Goal: Task Accomplishment & Management: Complete application form

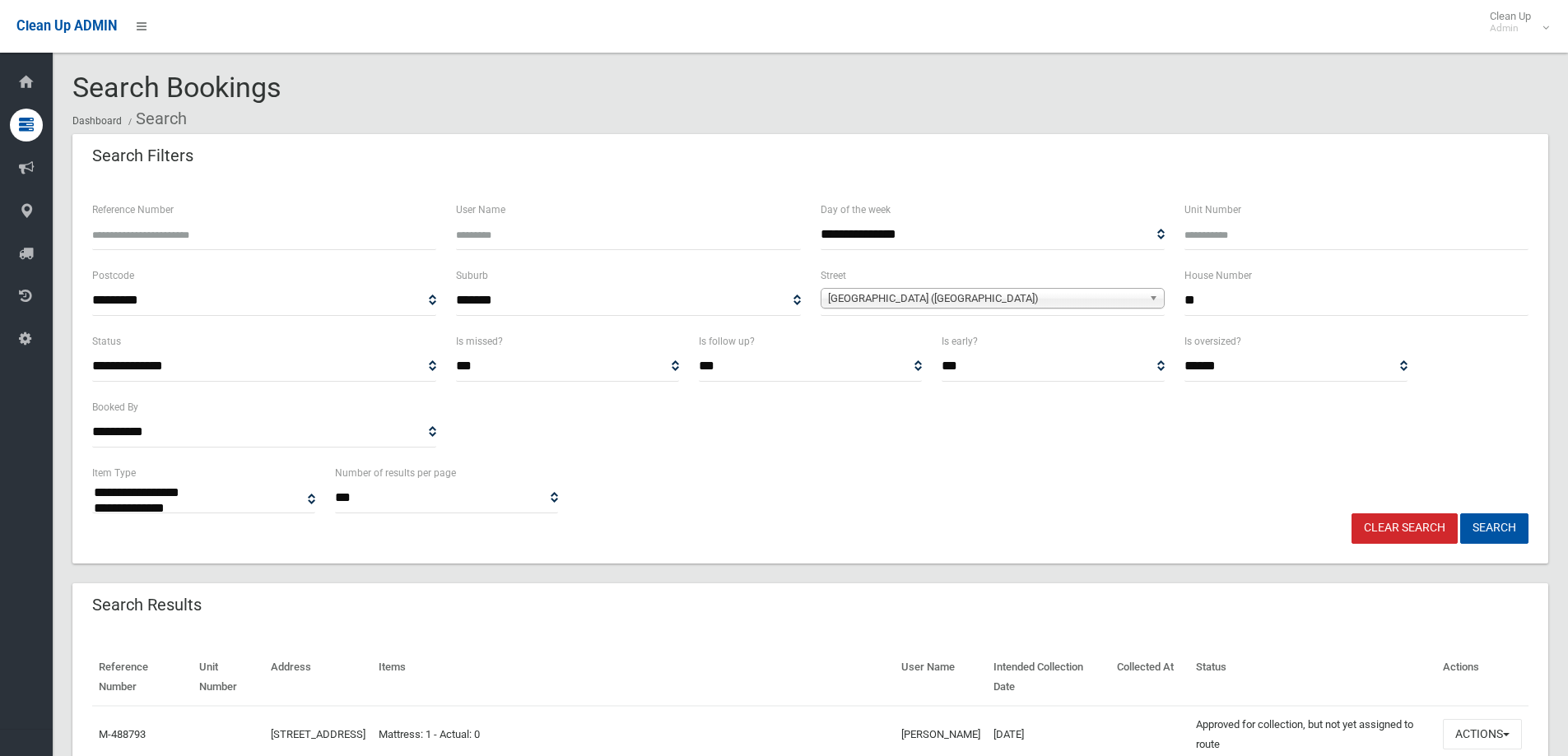
select select
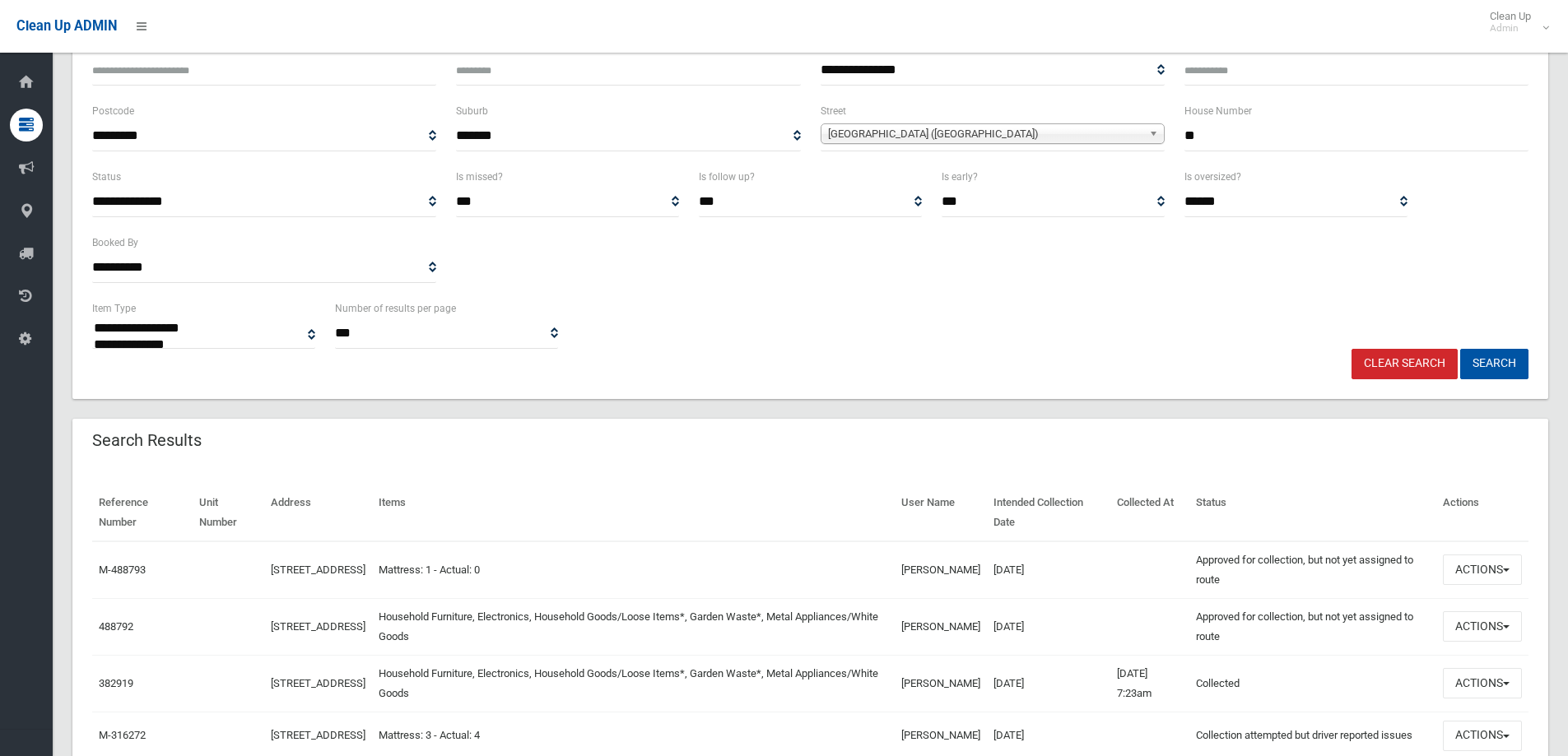
click at [1395, 373] on link "Clear Search" at bounding box center [1405, 364] width 106 height 30
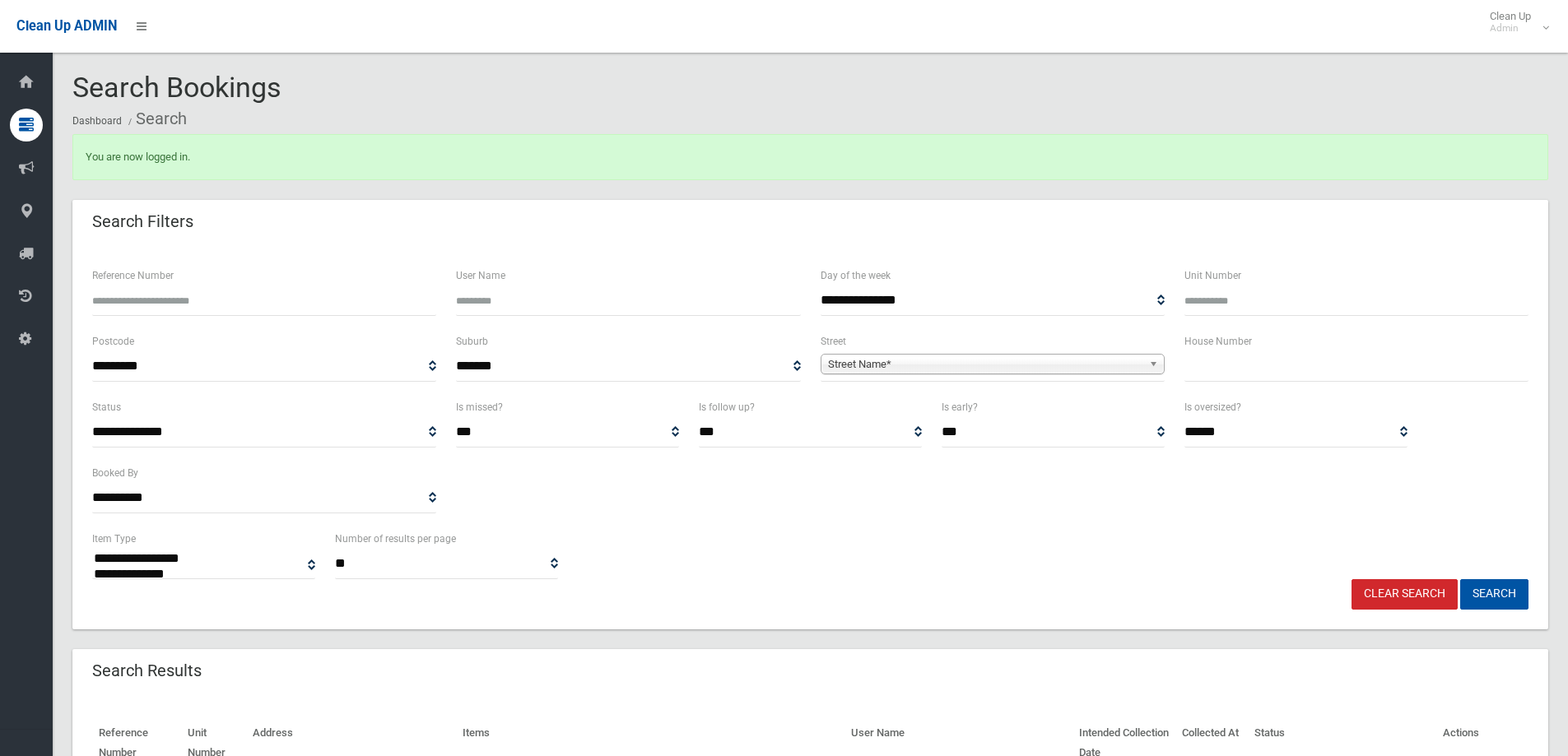
select select
click at [1240, 367] on input "text" at bounding box center [1357, 366] width 344 height 30
type input "**"
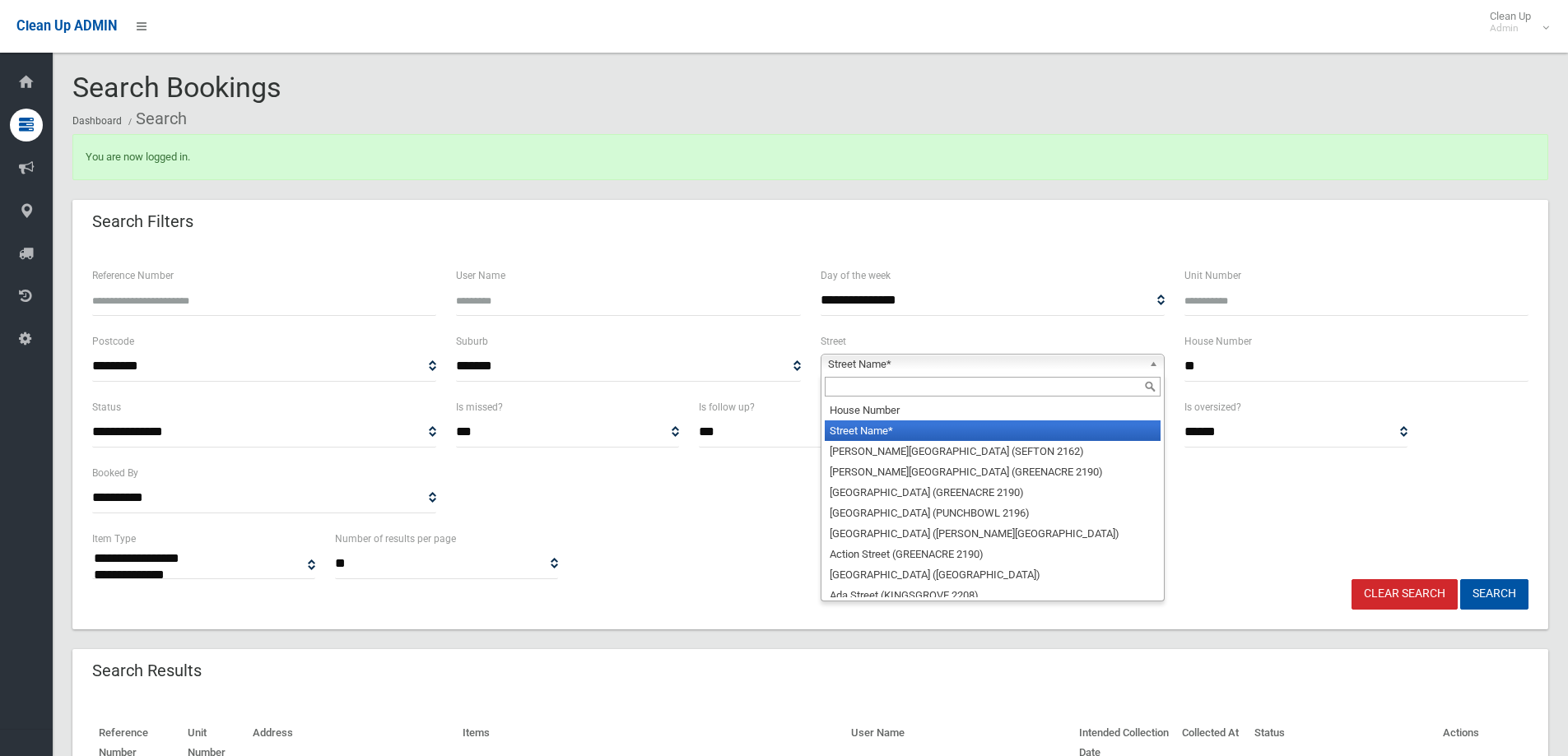
click at [1160, 357] on b at bounding box center [1157, 364] width 15 height 19
click at [1045, 387] on input "text" at bounding box center [993, 386] width 336 height 19
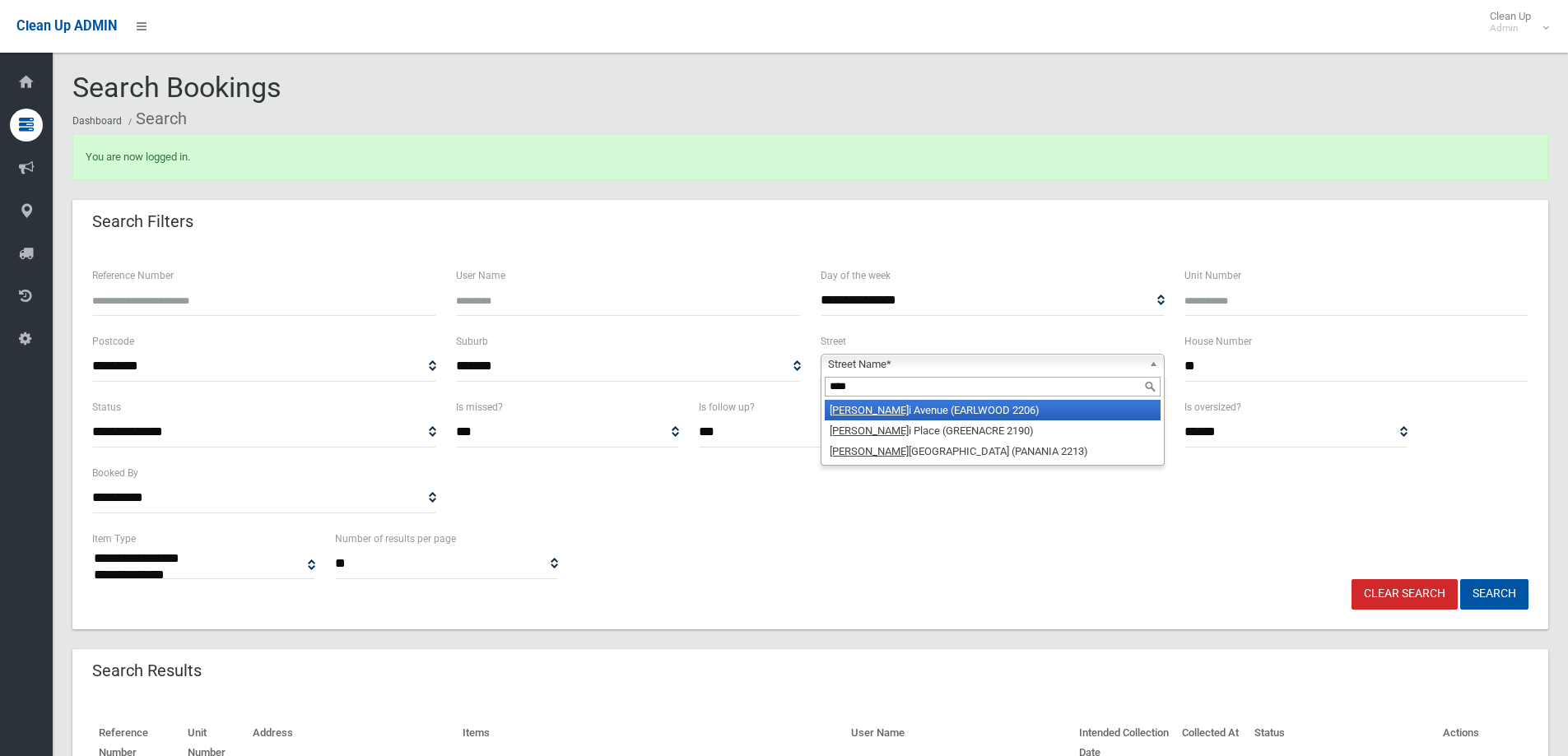
type input "****"
click at [930, 406] on li "Woll i Avenue (EARLWOOD 2206)" at bounding box center [993, 410] width 336 height 20
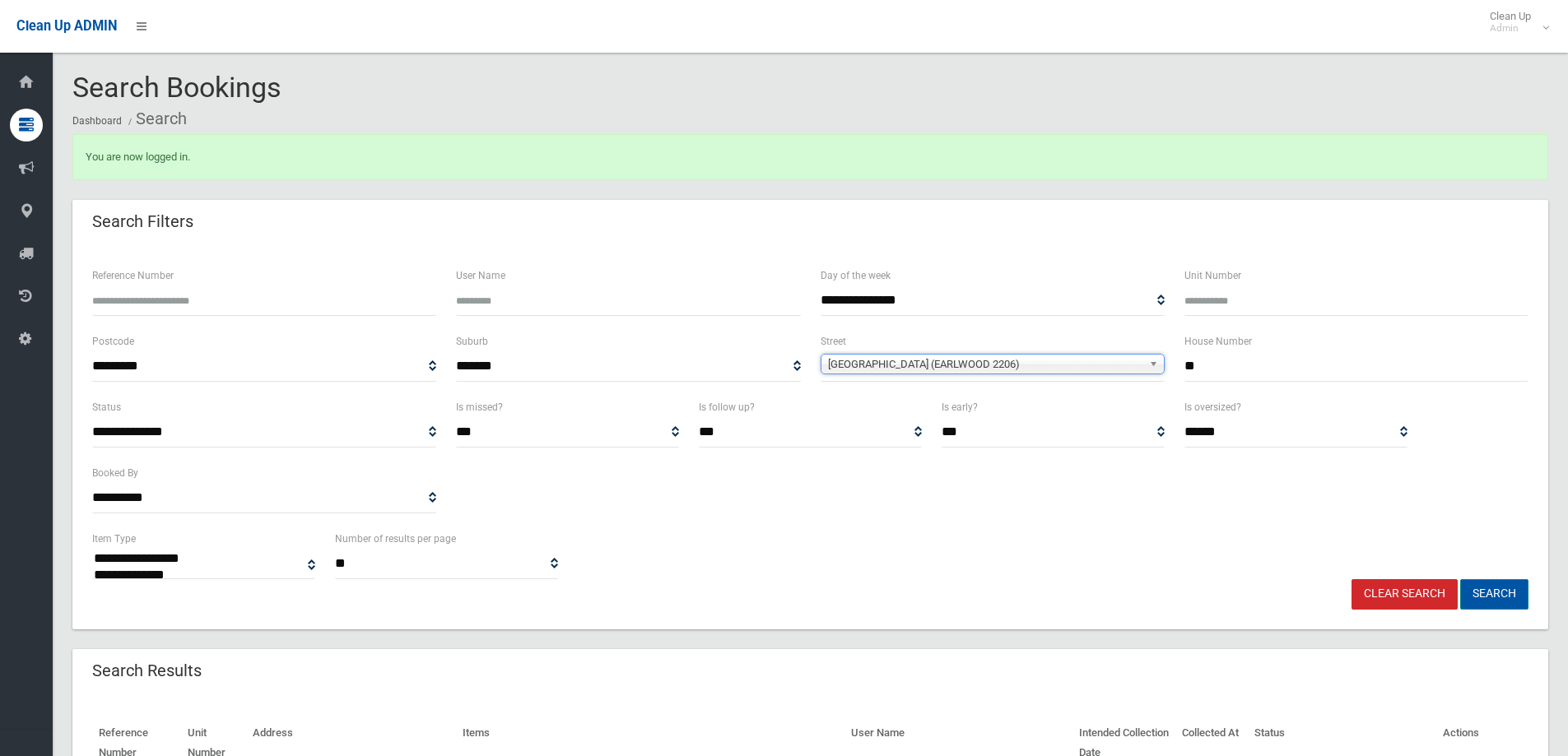
click at [1498, 588] on button "Search" at bounding box center [1494, 594] width 68 height 30
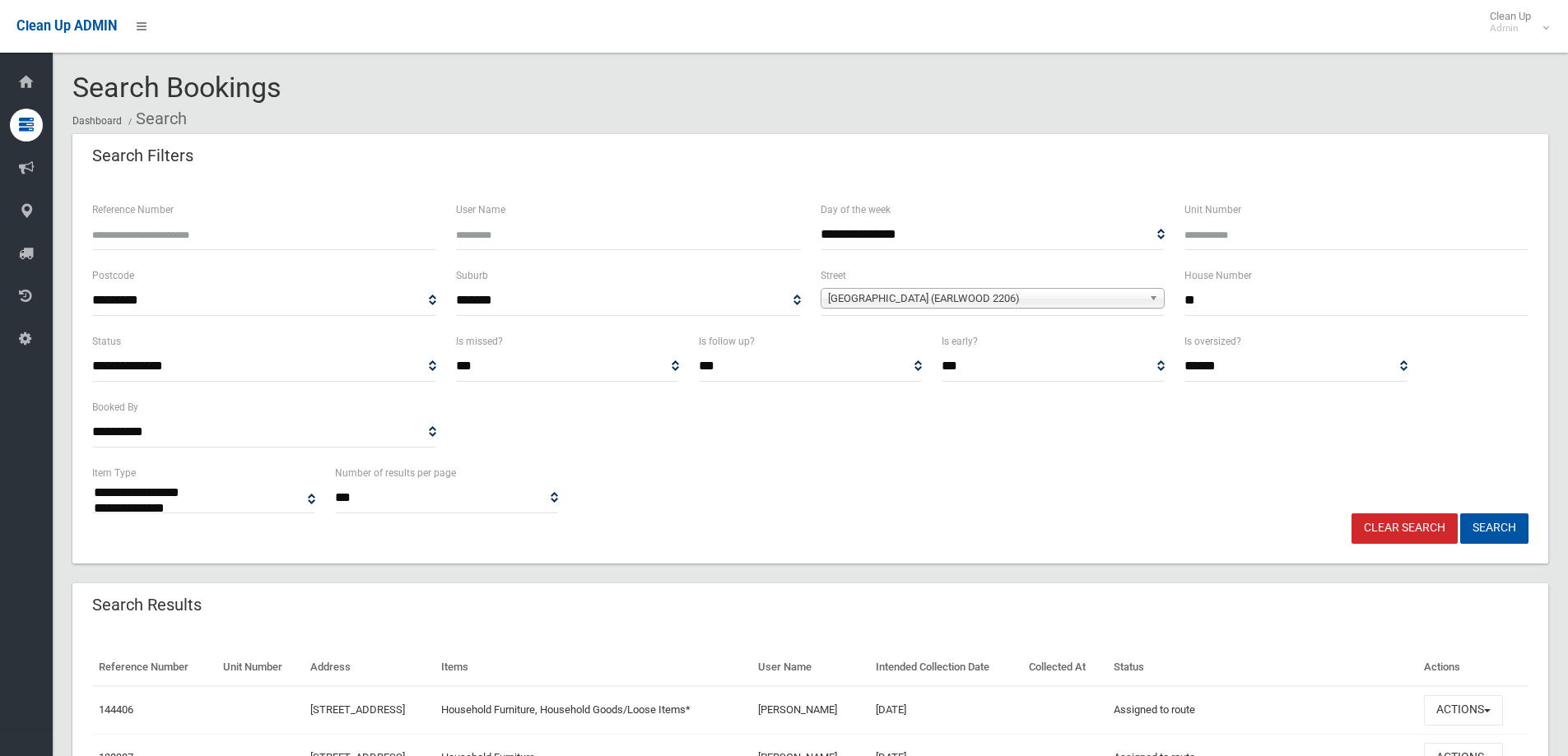
select select
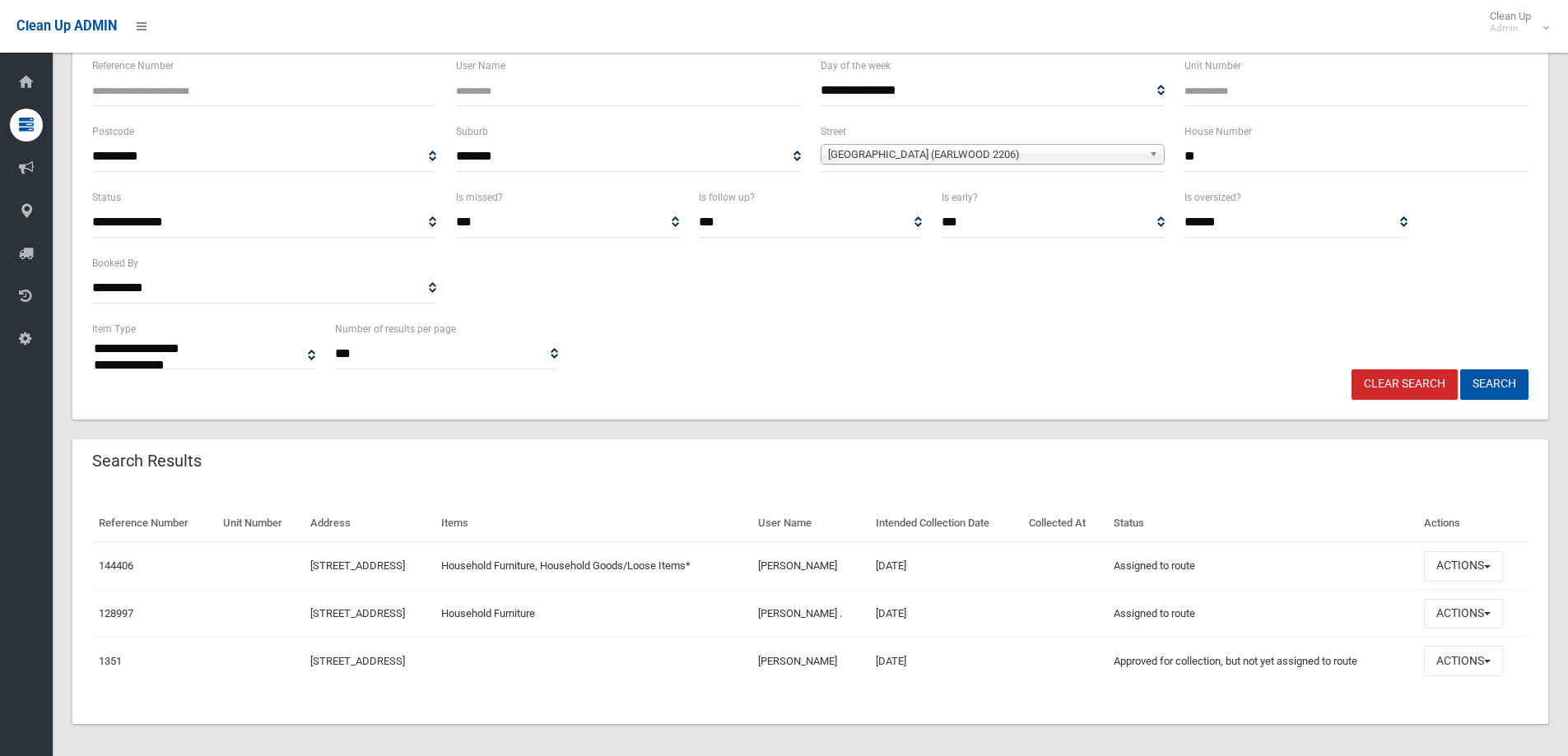
scroll to position [151, 0]
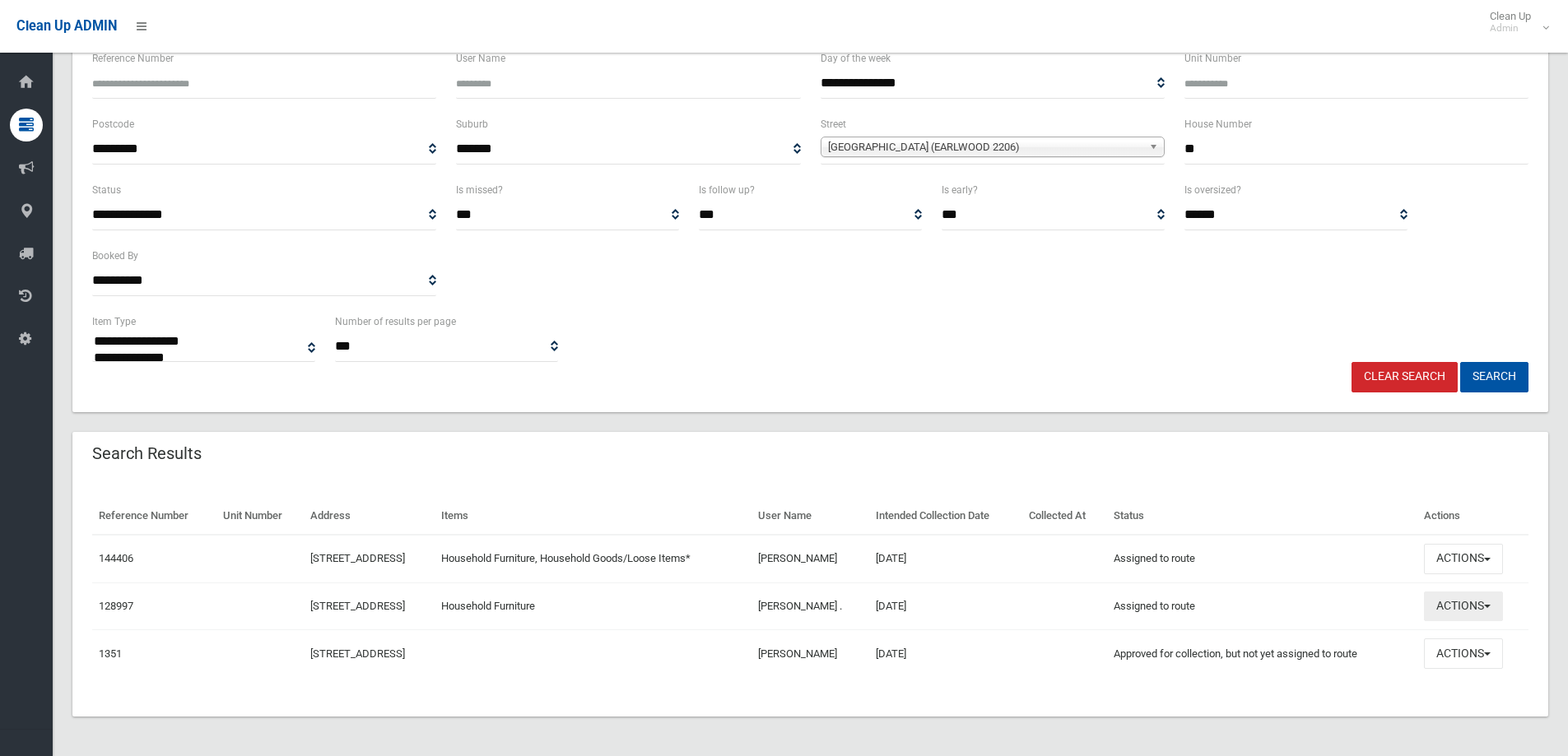
click at [1497, 602] on button "Actions" at bounding box center [1464, 606] width 79 height 30
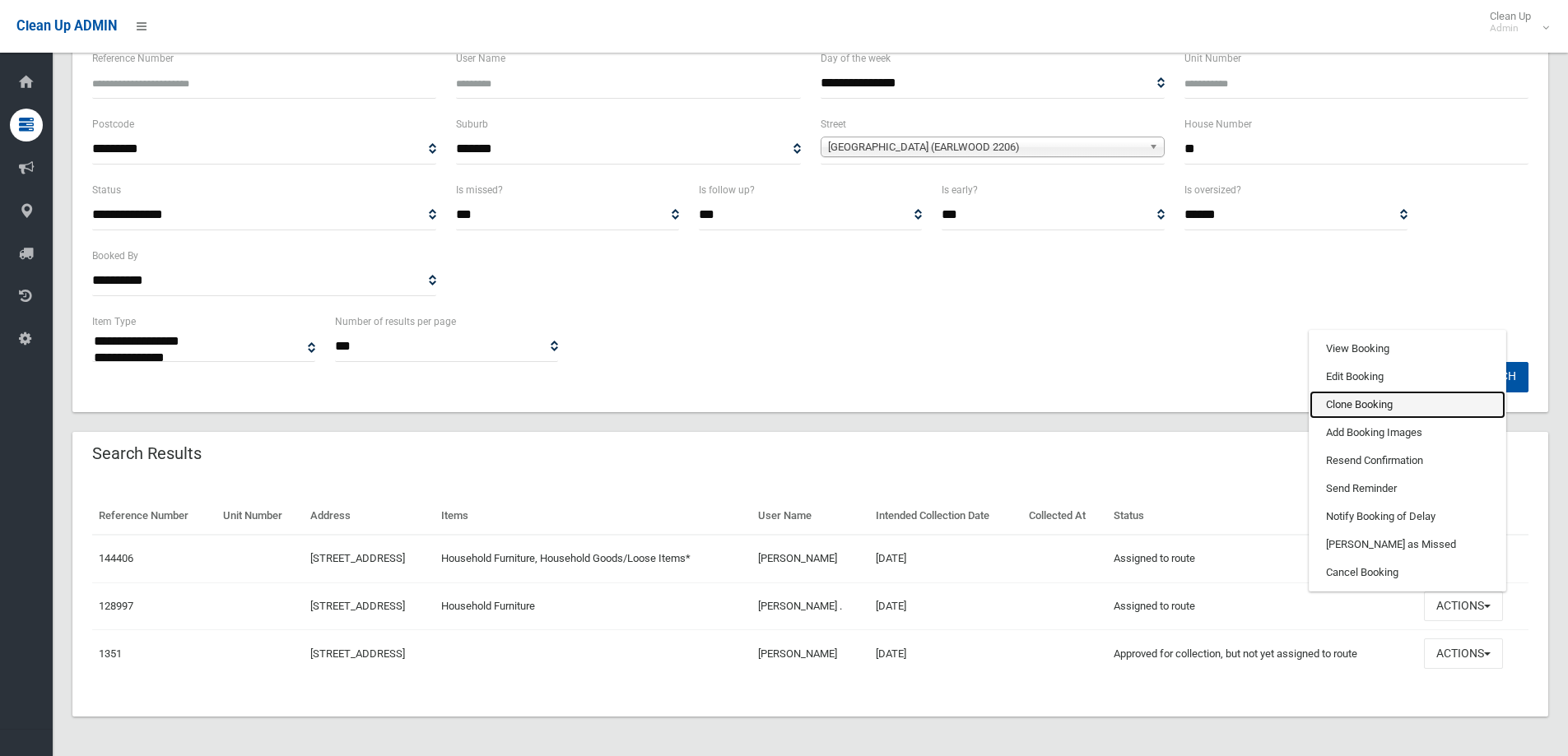
click at [1407, 410] on link "Clone Booking" at bounding box center [1407, 404] width 196 height 28
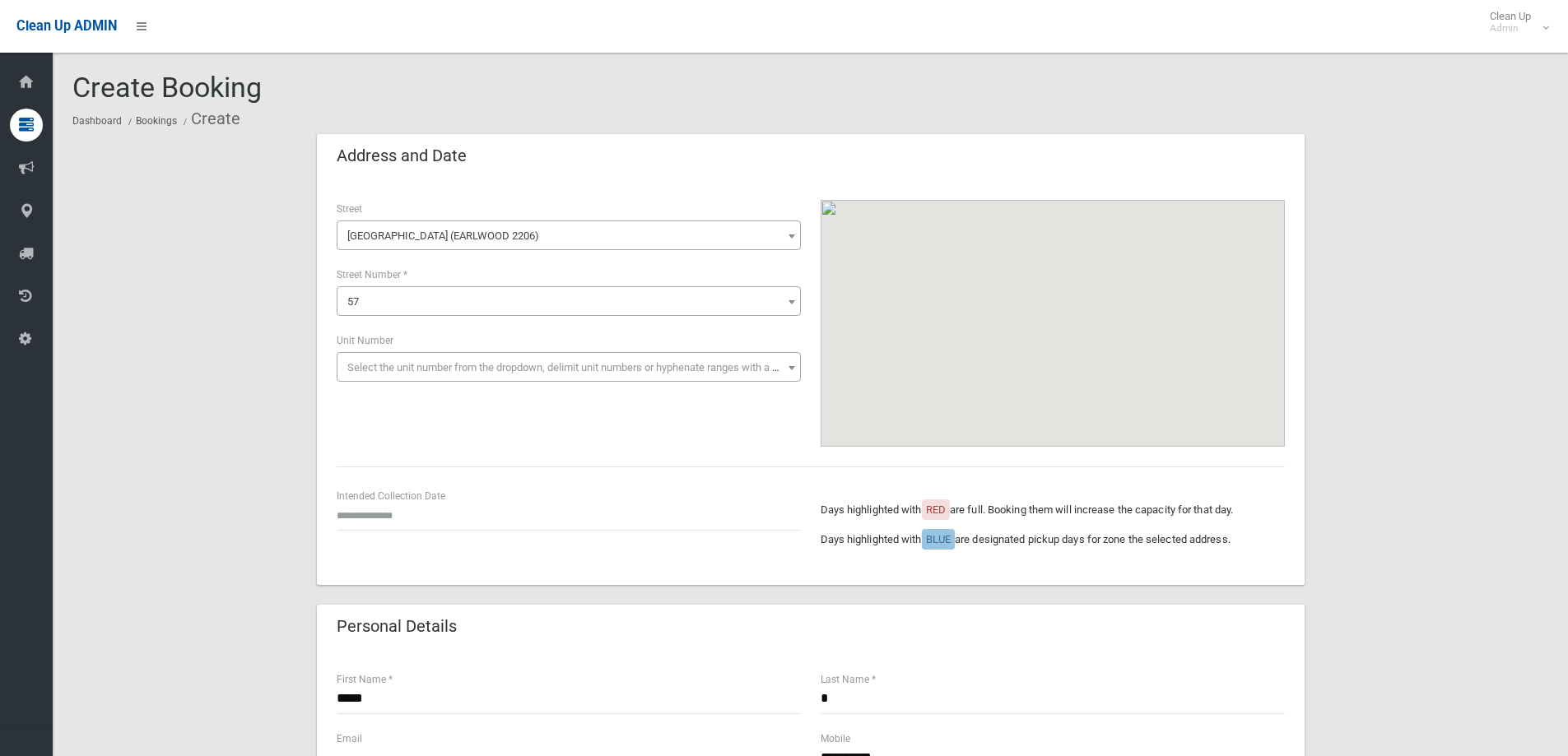
scroll to position [330, 0]
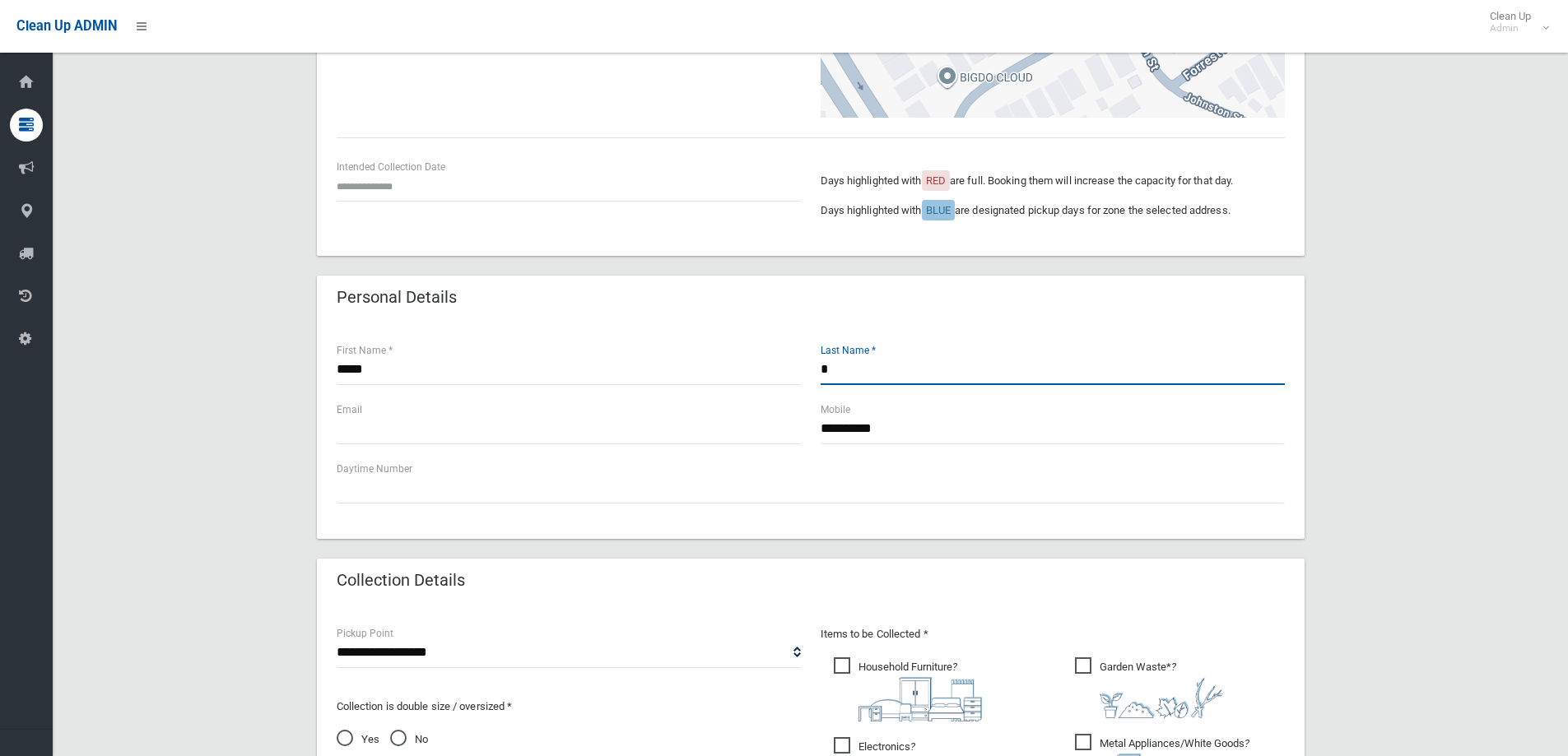
click at [848, 377] on input "*" at bounding box center [1053, 369] width 464 height 30
type input "***"
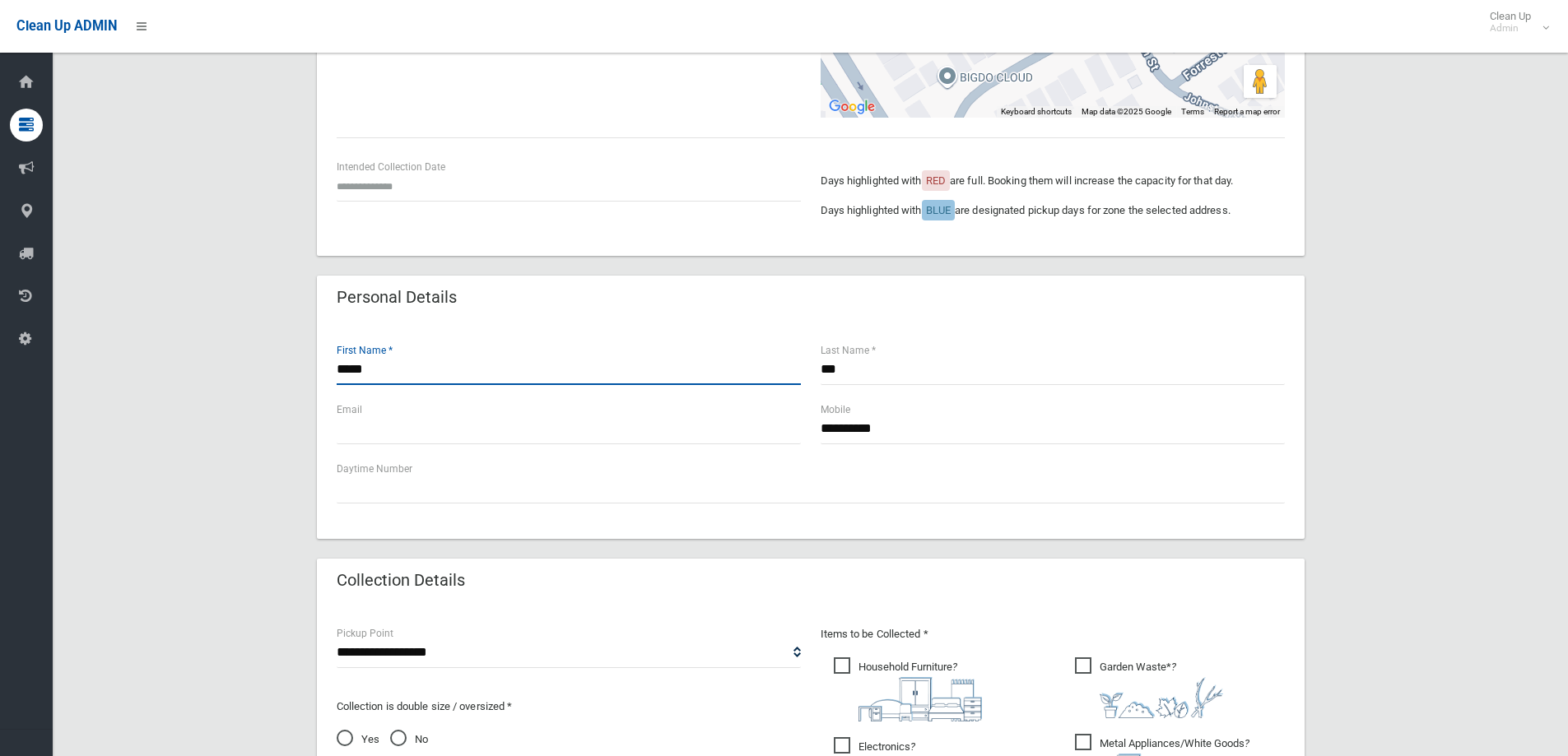
click at [340, 366] on input "*****" at bounding box center [569, 369] width 464 height 30
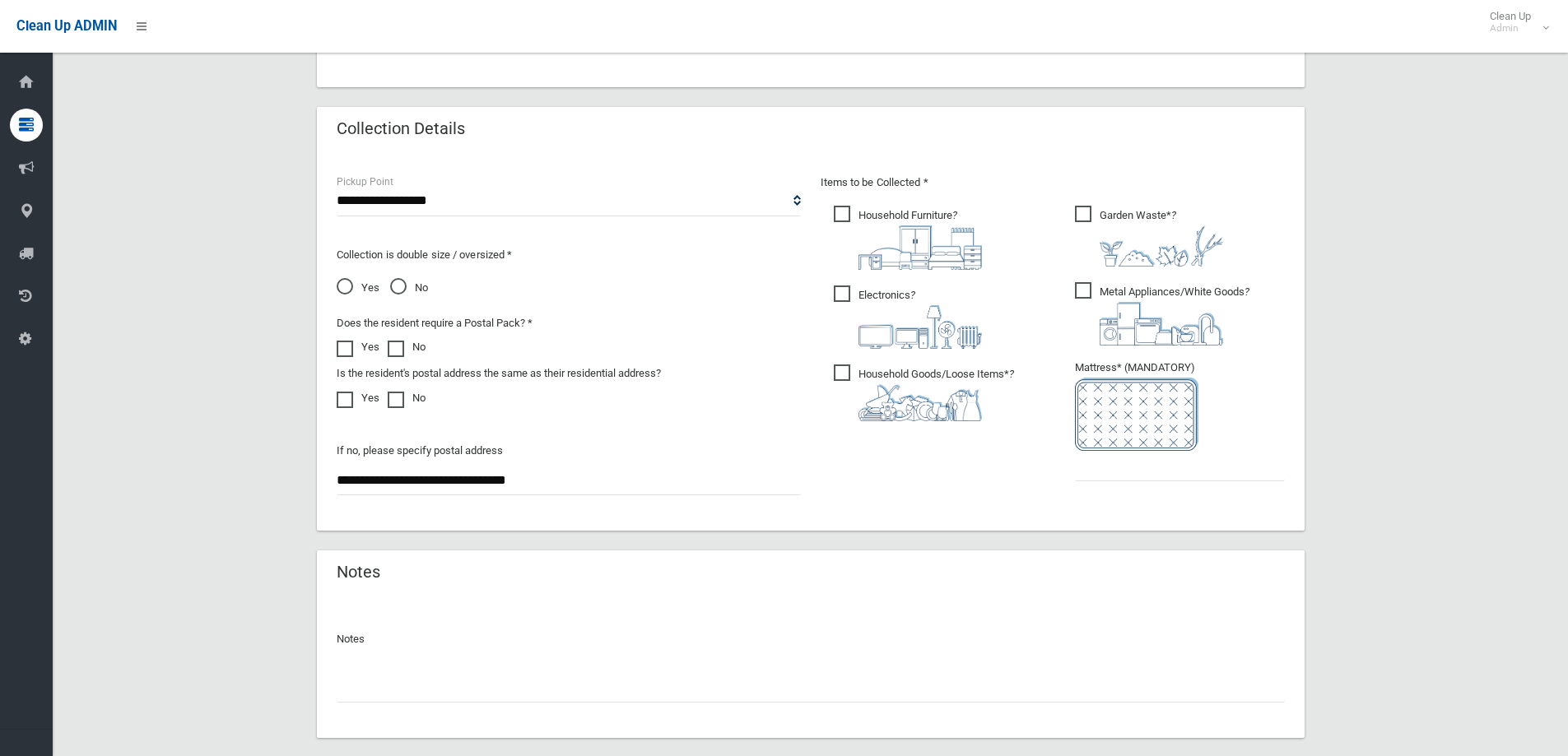
scroll to position [785, 0]
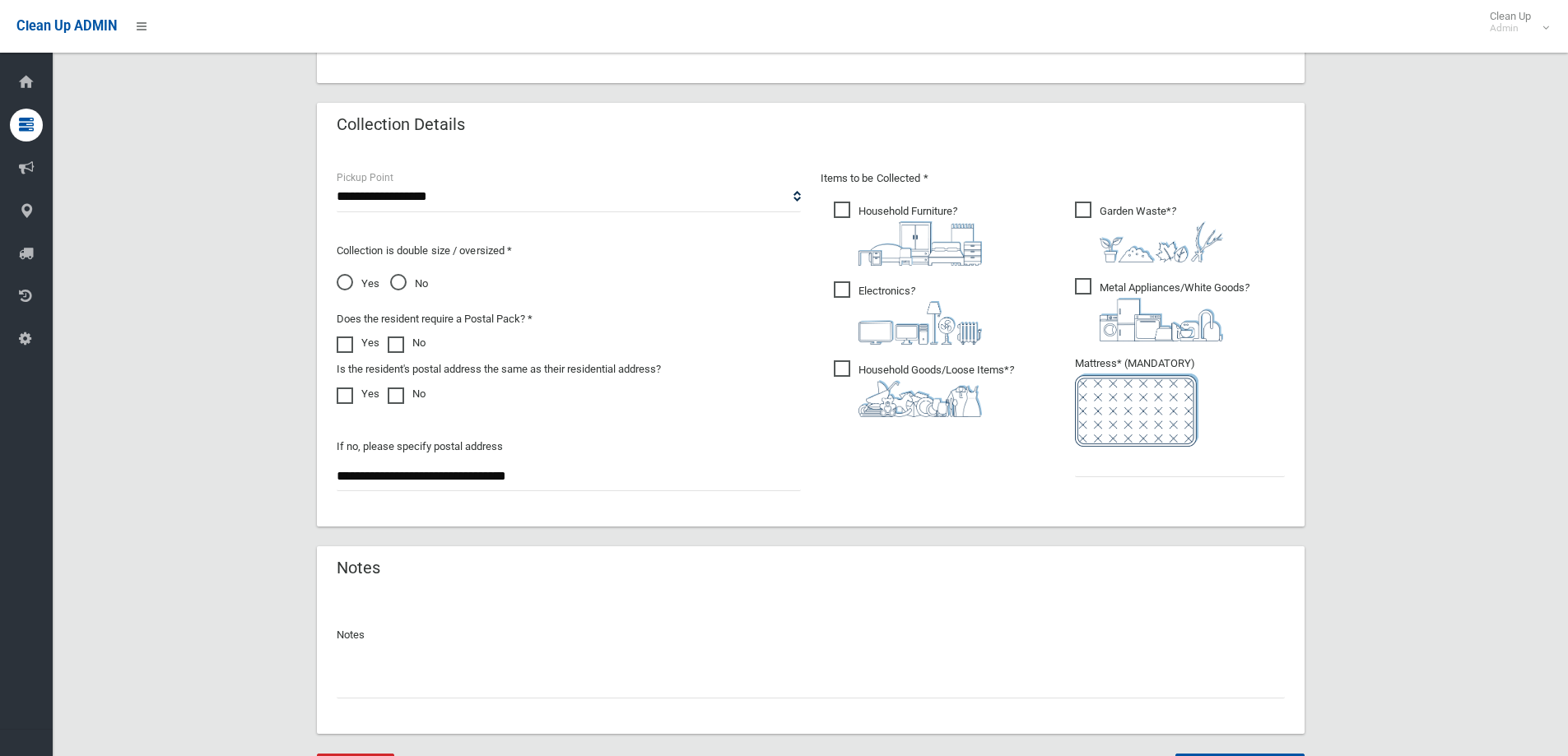
type input "*****"
click at [842, 290] on span "Electronics ?" at bounding box center [908, 313] width 148 height 64
click at [850, 366] on span "Household Goods/Loose Items* ?" at bounding box center [923, 389] width 180 height 57
click at [1086, 210] on span "Garden Waste* ?" at bounding box center [1149, 232] width 148 height 61
click at [1076, 284] on span "Metal Appliances/White Goods ?" at bounding box center [1162, 309] width 175 height 64
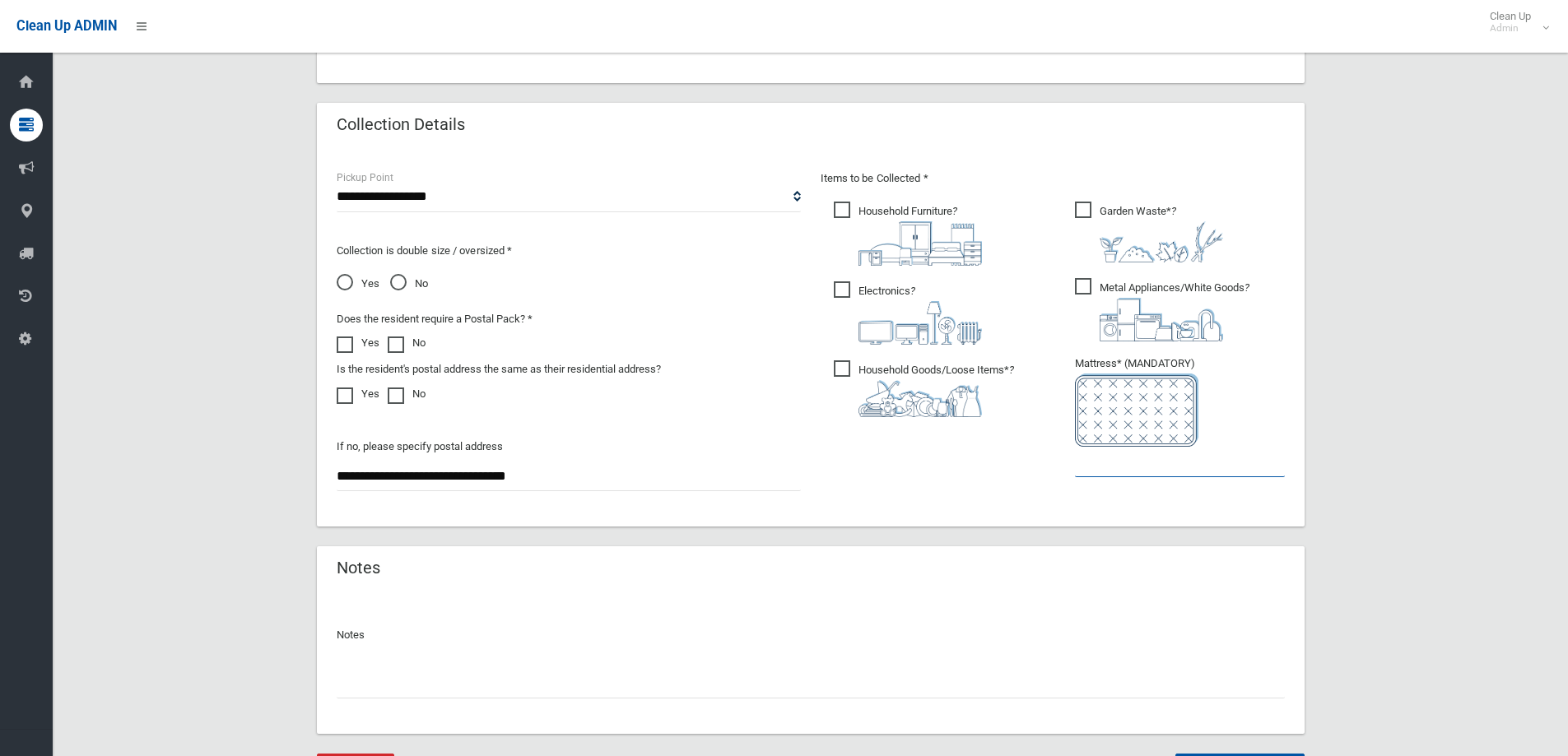
click at [1119, 466] on input "text" at bounding box center [1179, 462] width 210 height 30
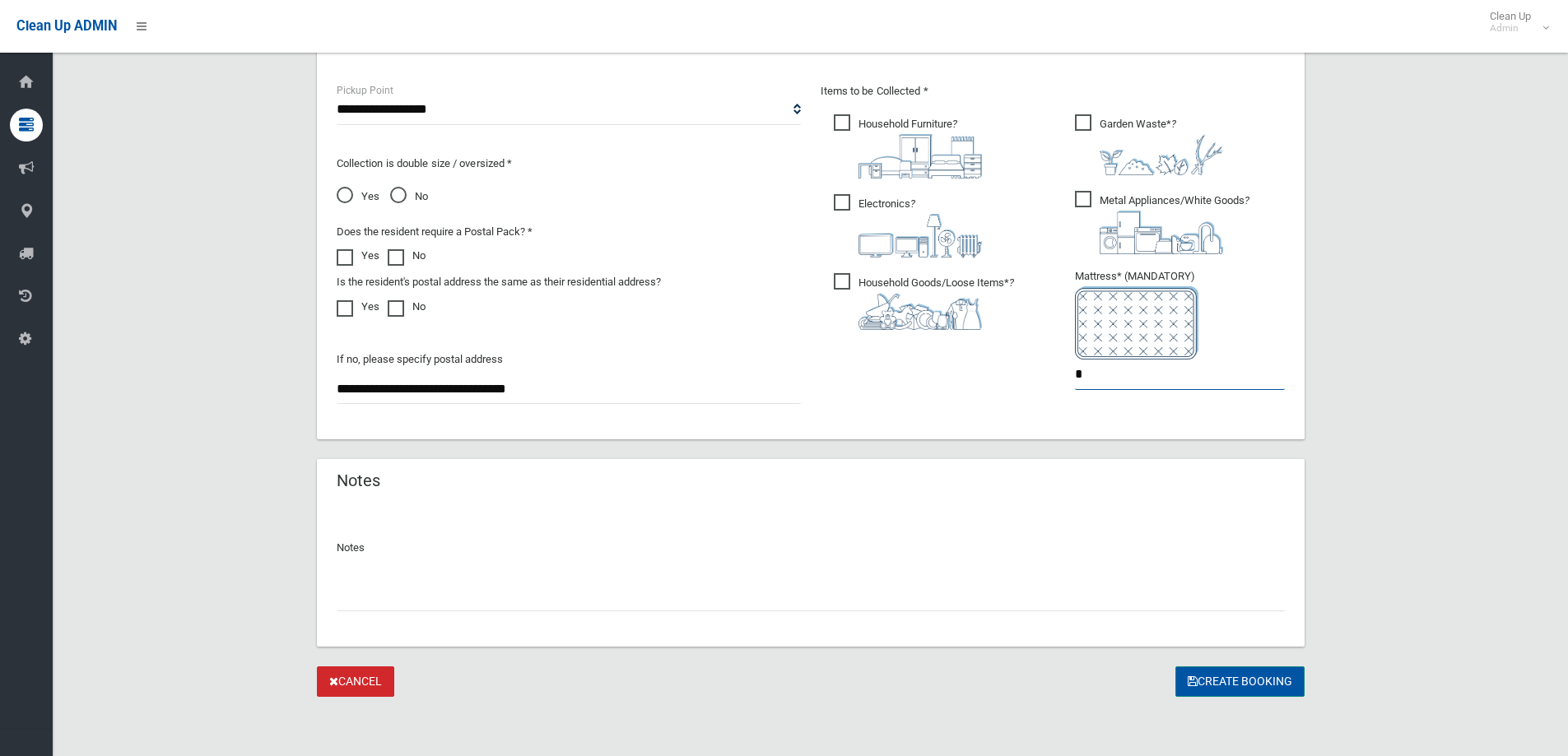
type input "*"
click at [1226, 685] on button "Create Booking" at bounding box center [1240, 681] width 129 height 30
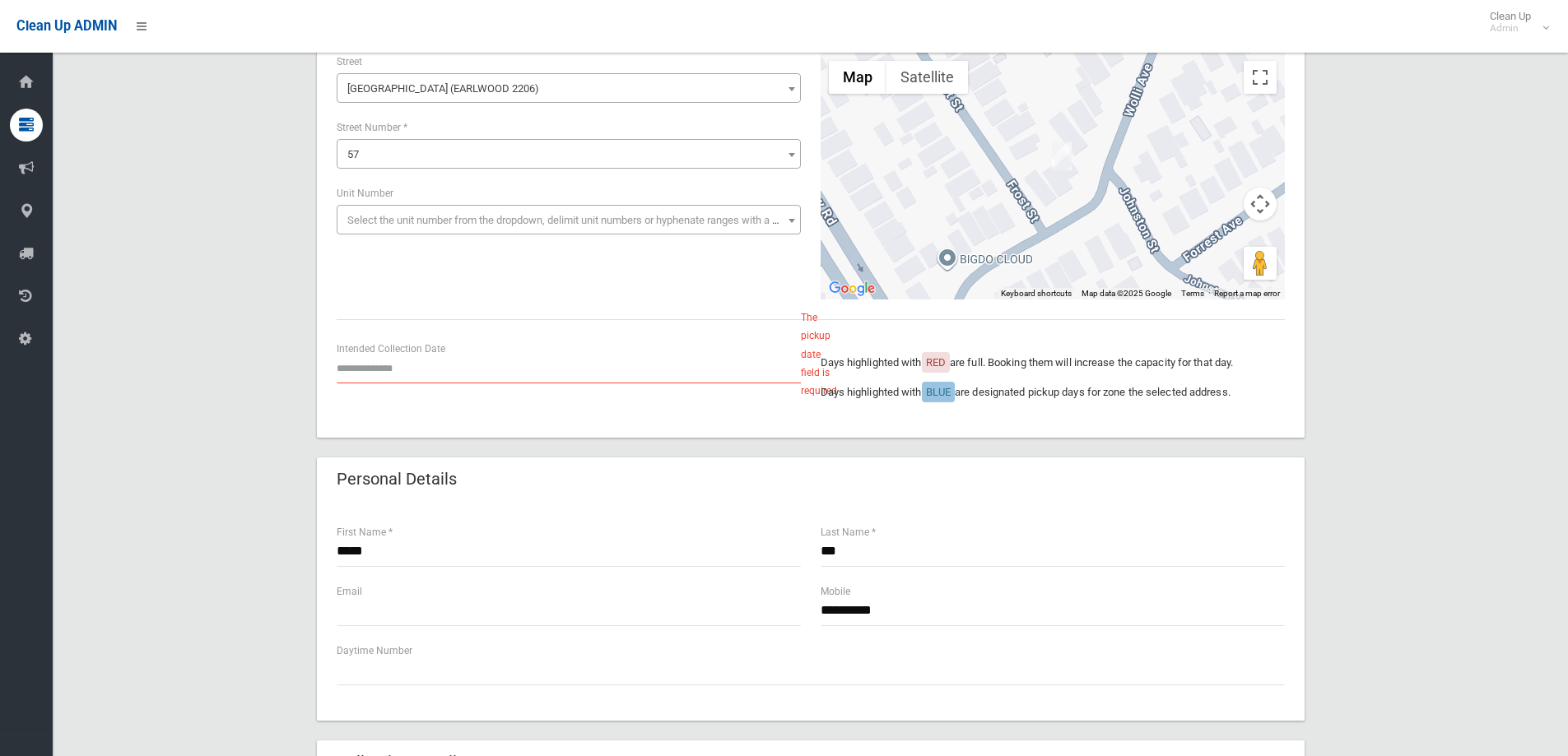
scroll to position [330, 0]
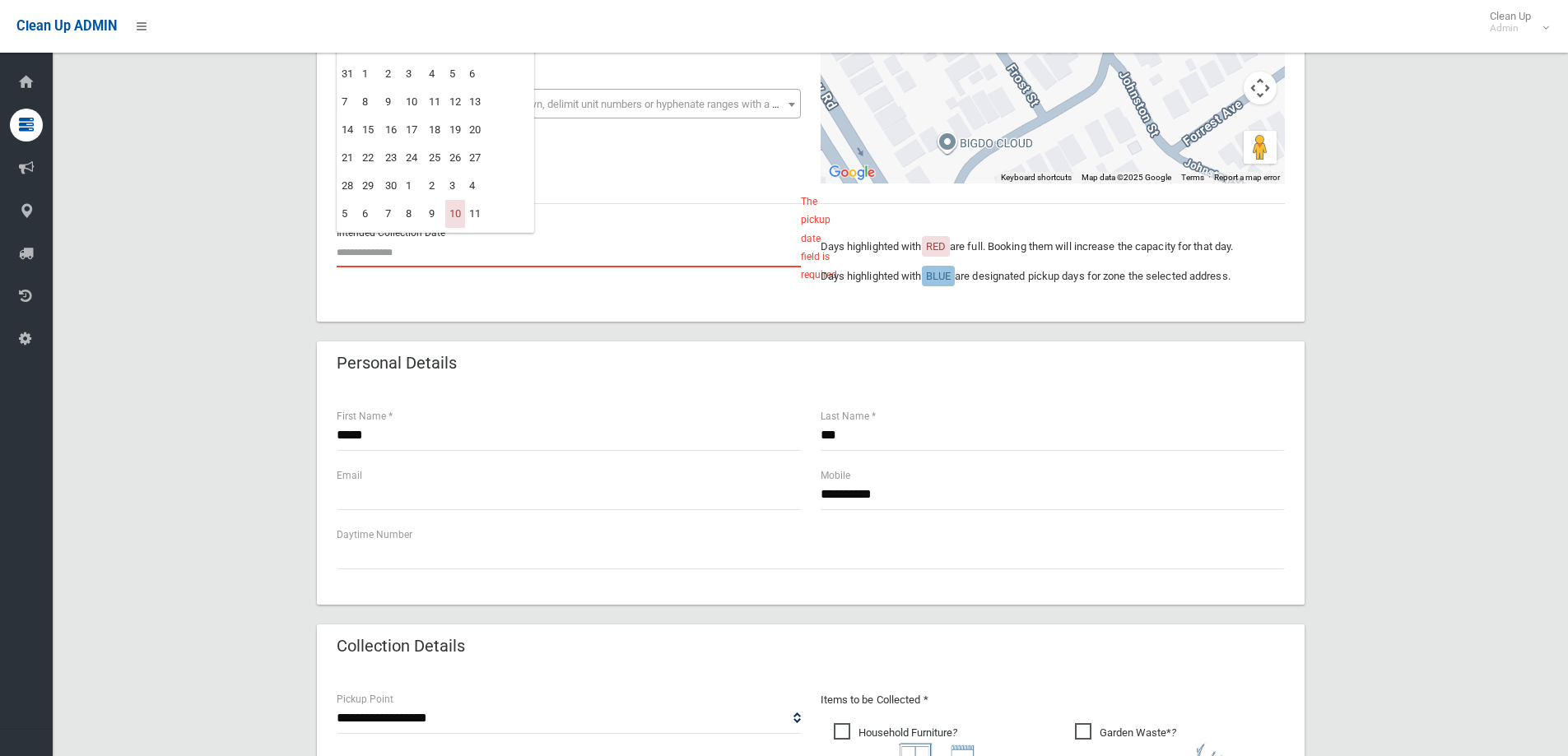
click at [374, 249] on input "text" at bounding box center [569, 252] width 464 height 30
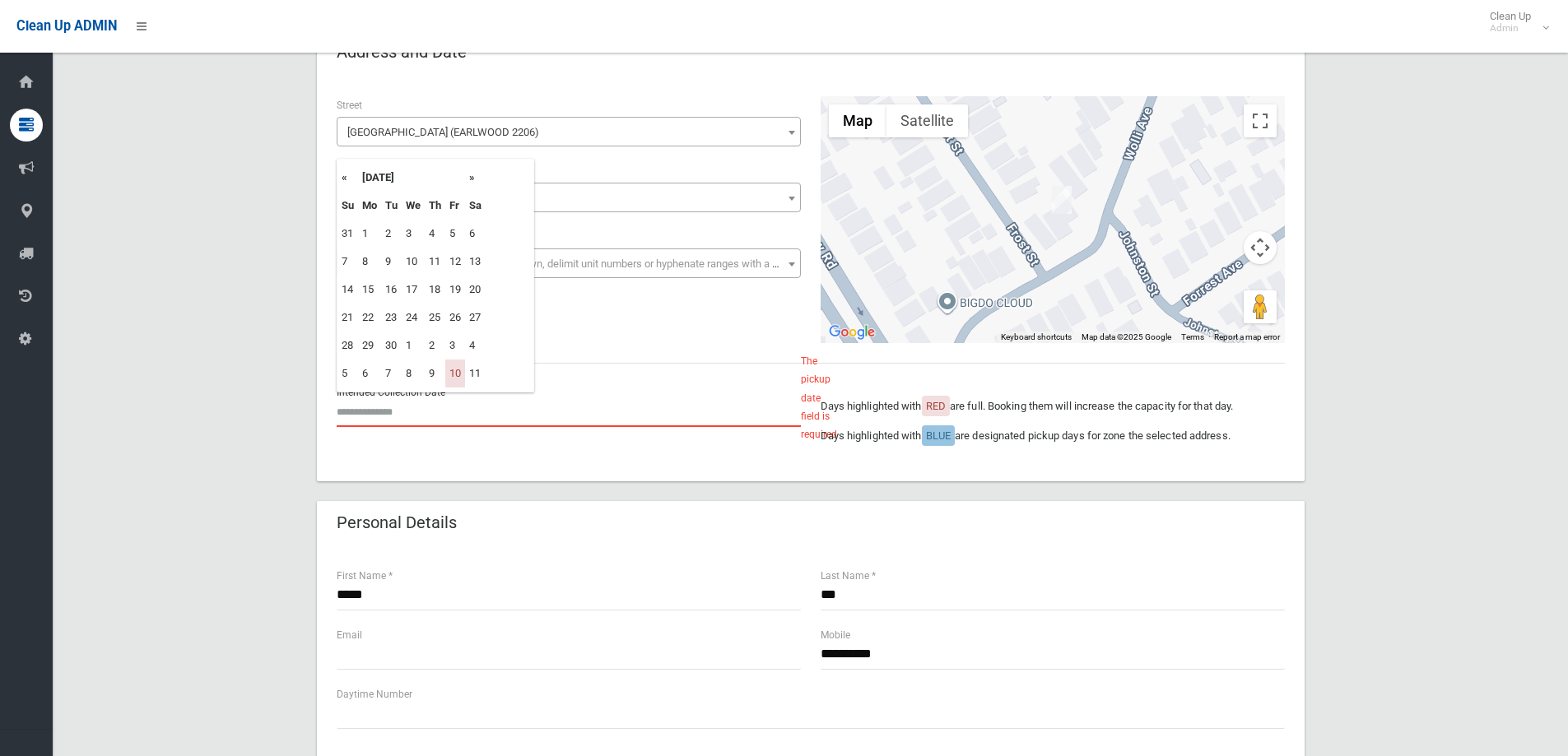
scroll to position [82, 0]
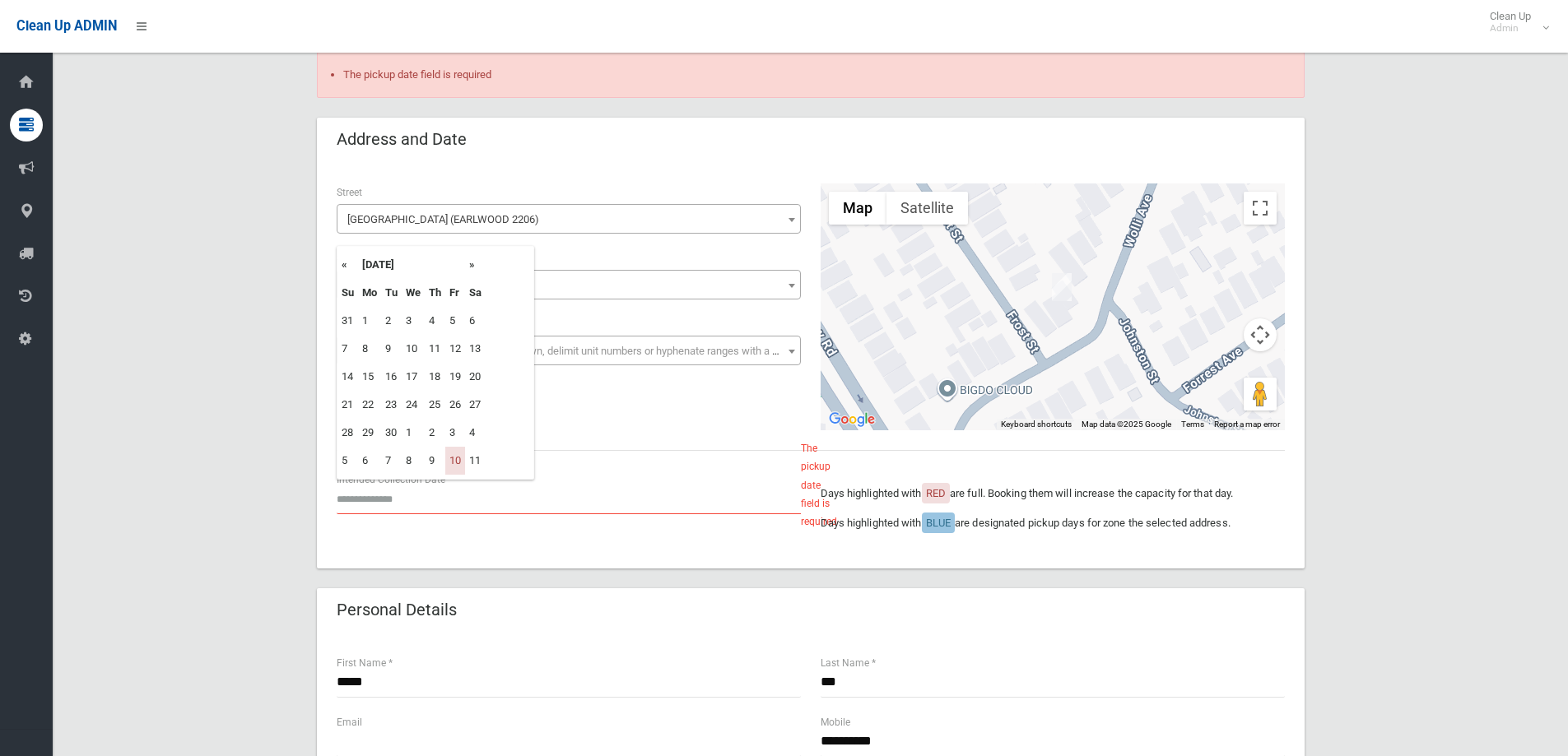
click at [472, 264] on th "»" at bounding box center [476, 265] width 20 height 28
click at [462, 434] on td "31" at bounding box center [454, 433] width 19 height 28
type input "**********"
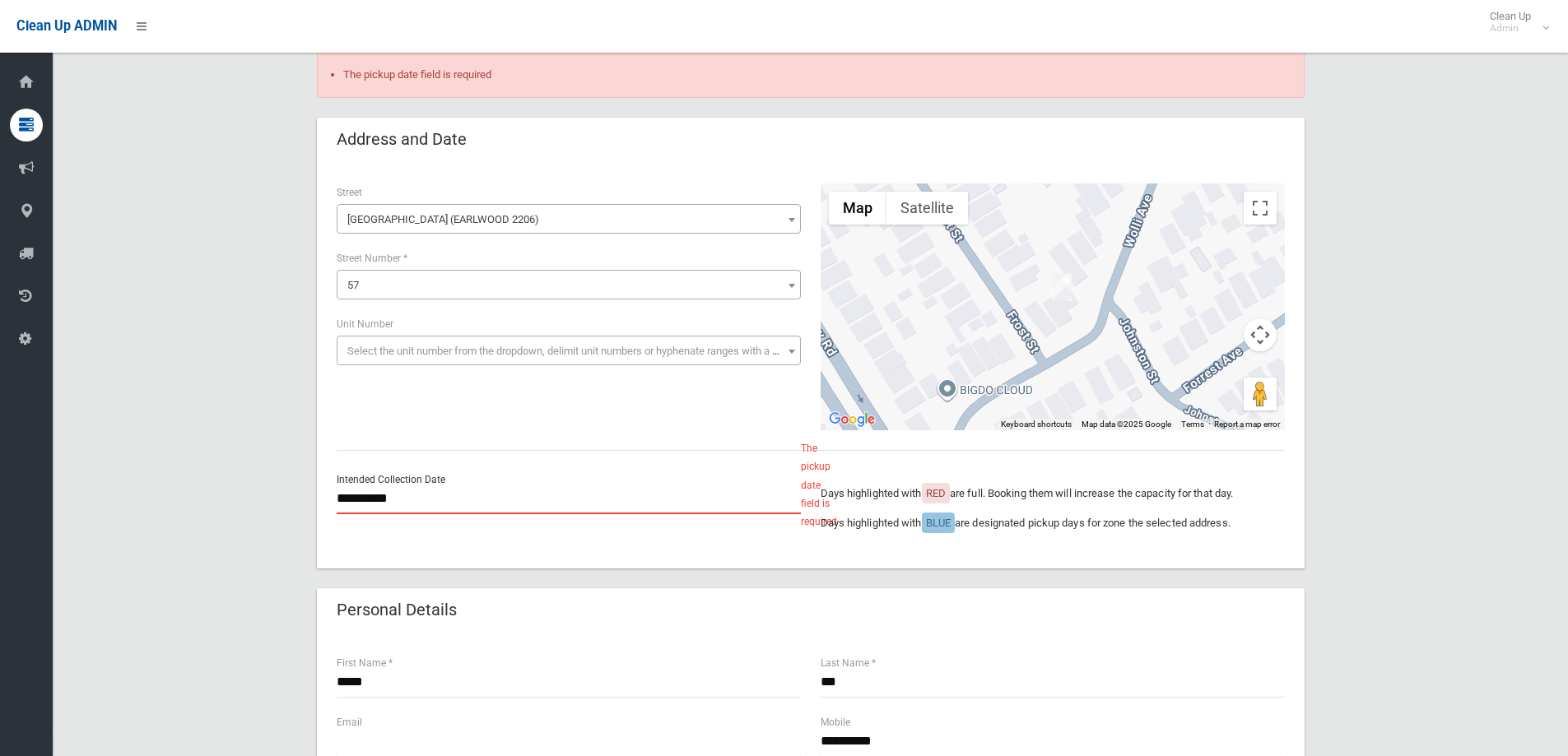
click at [377, 501] on input "**********" at bounding box center [569, 498] width 464 height 30
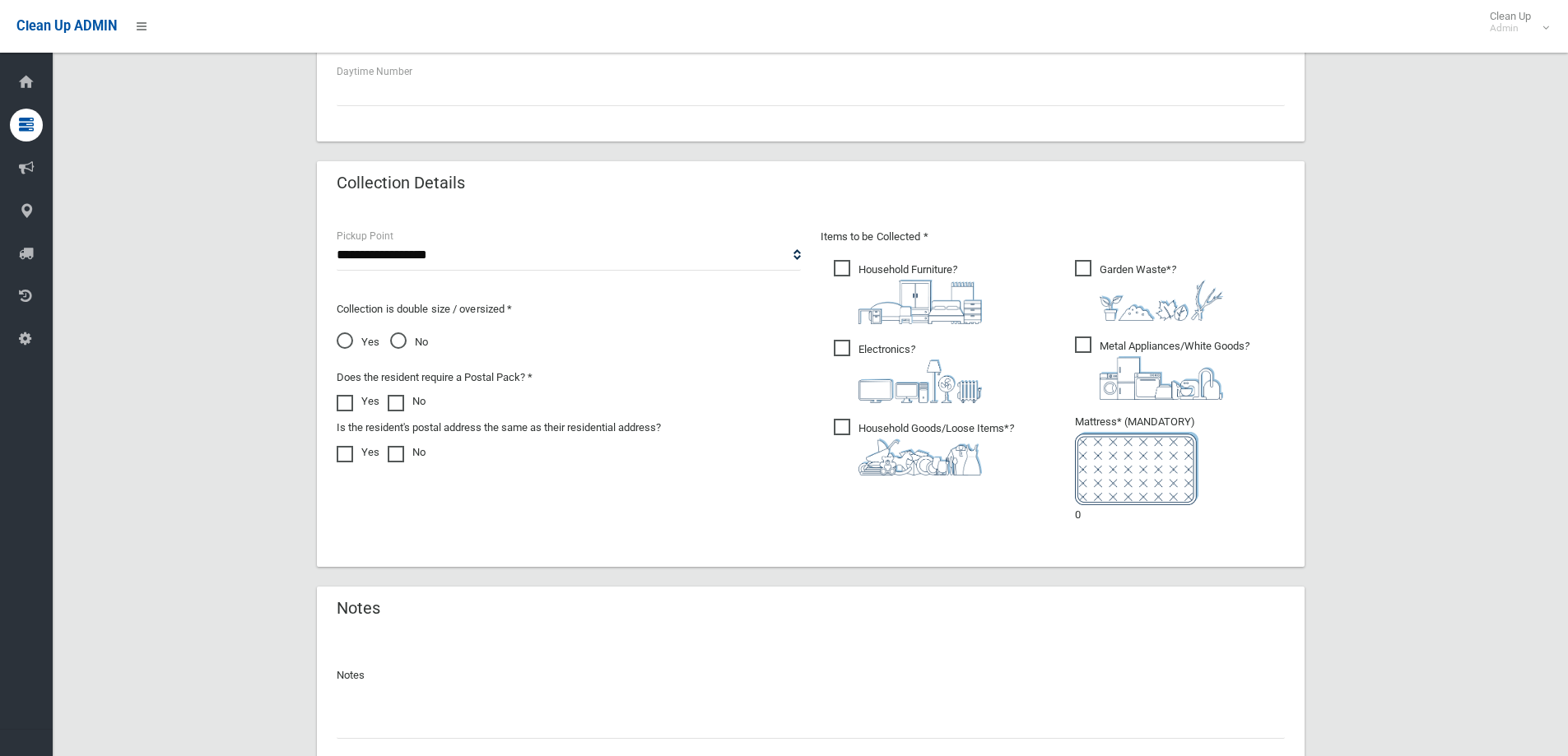
scroll to position [919, 0]
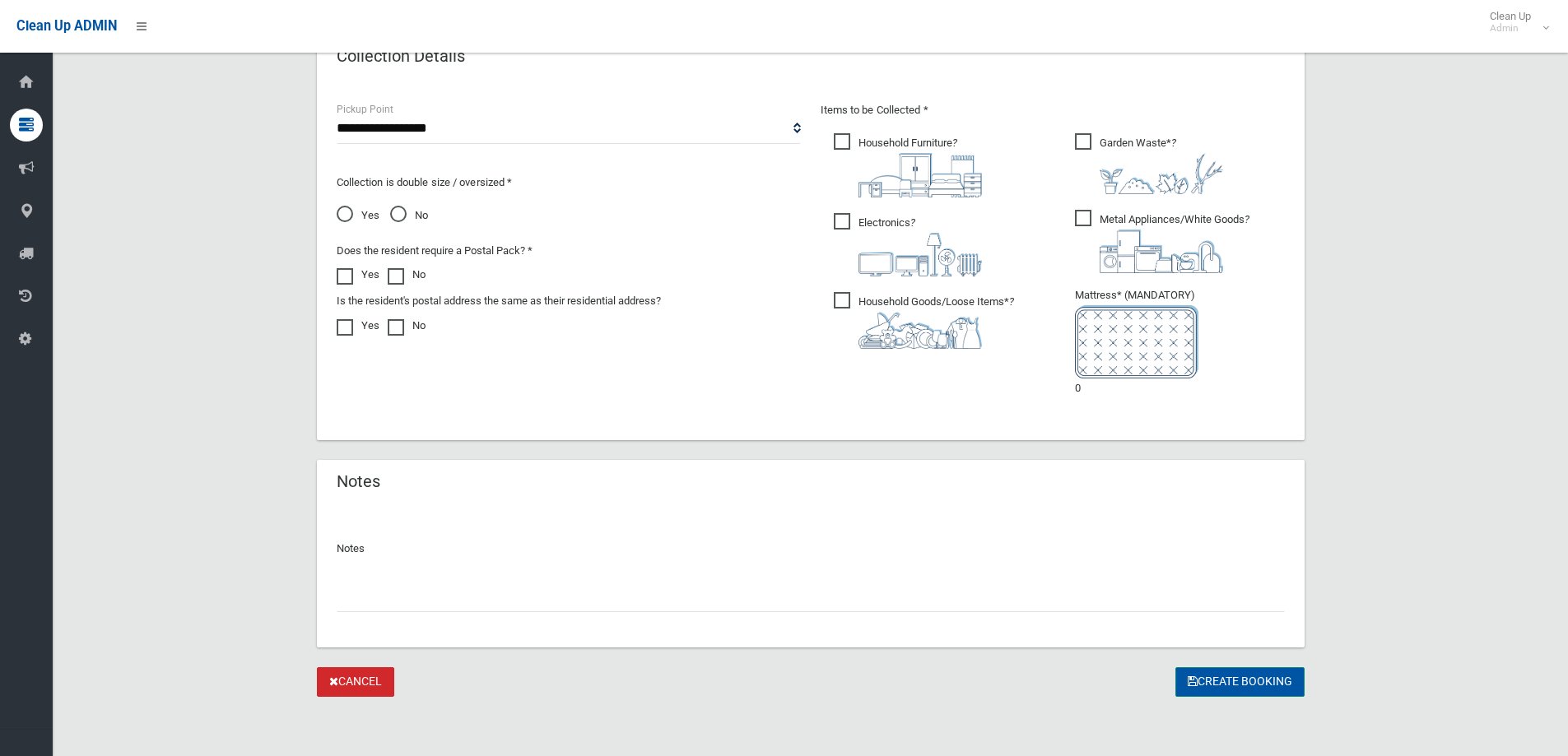
click at [1246, 674] on button "Create Booking" at bounding box center [1240, 682] width 129 height 30
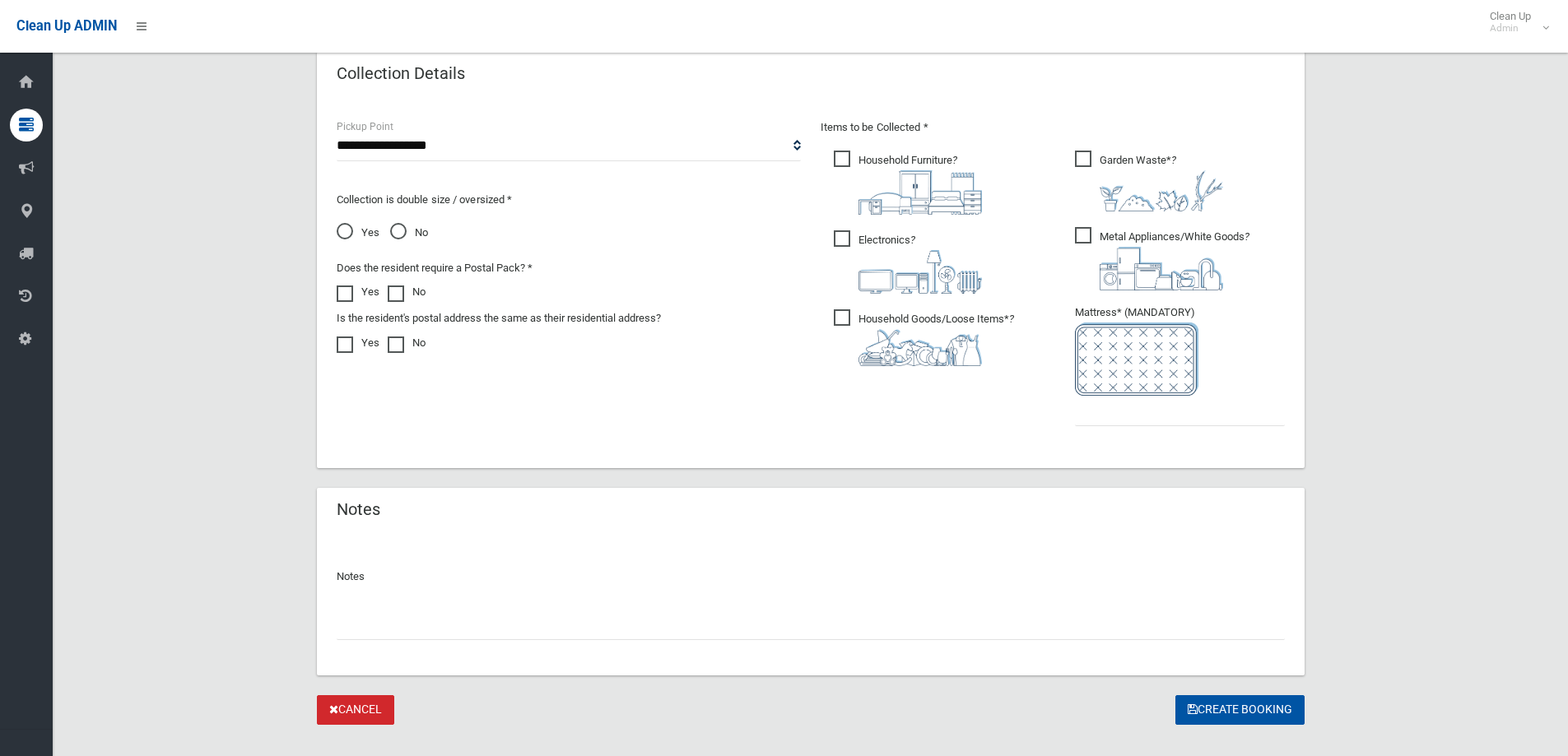
scroll to position [906, 0]
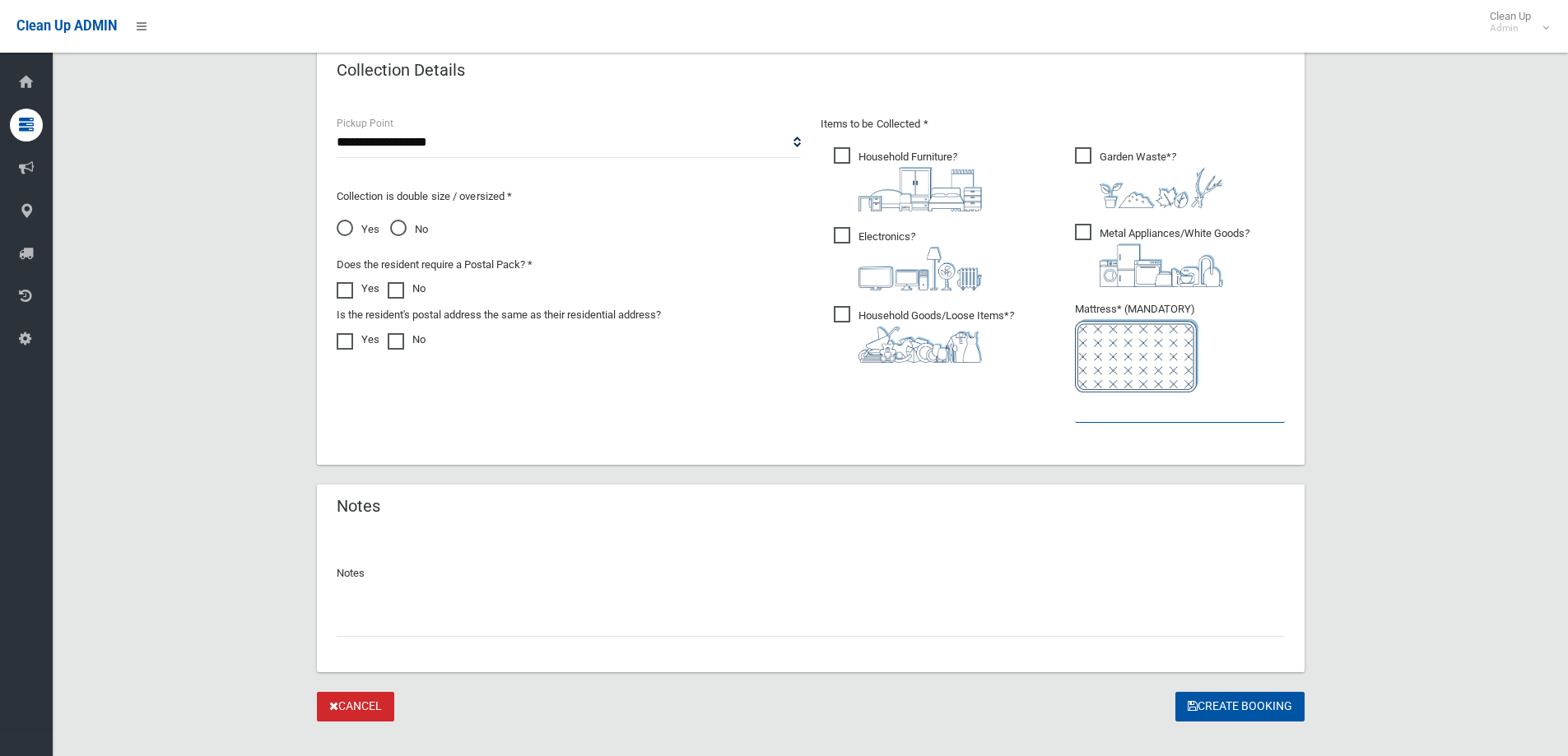
click at [1165, 415] on input "text" at bounding box center [1179, 407] width 210 height 30
type input "*"
click at [1227, 712] on button "Create Booking" at bounding box center [1240, 707] width 129 height 30
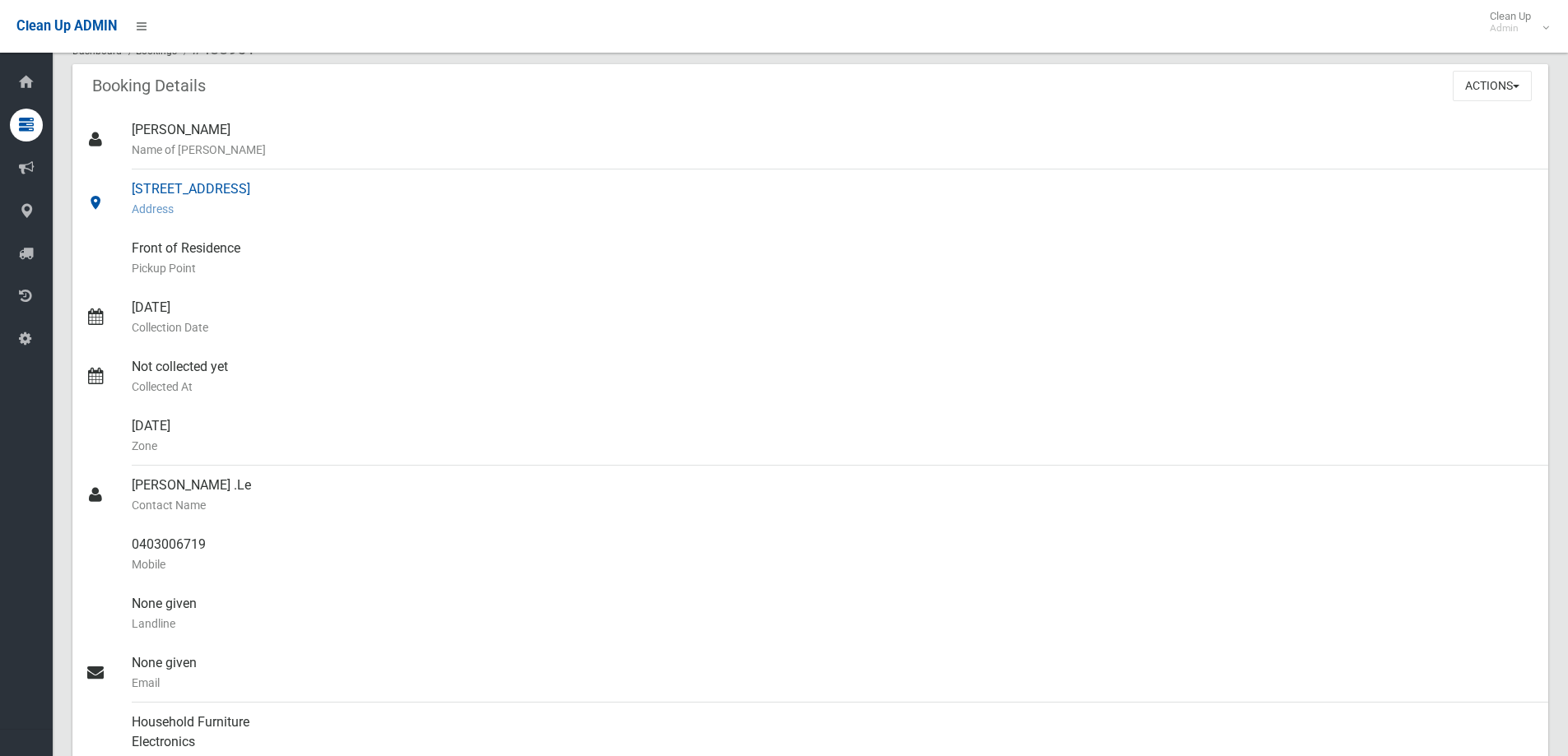
scroll to position [82, 0]
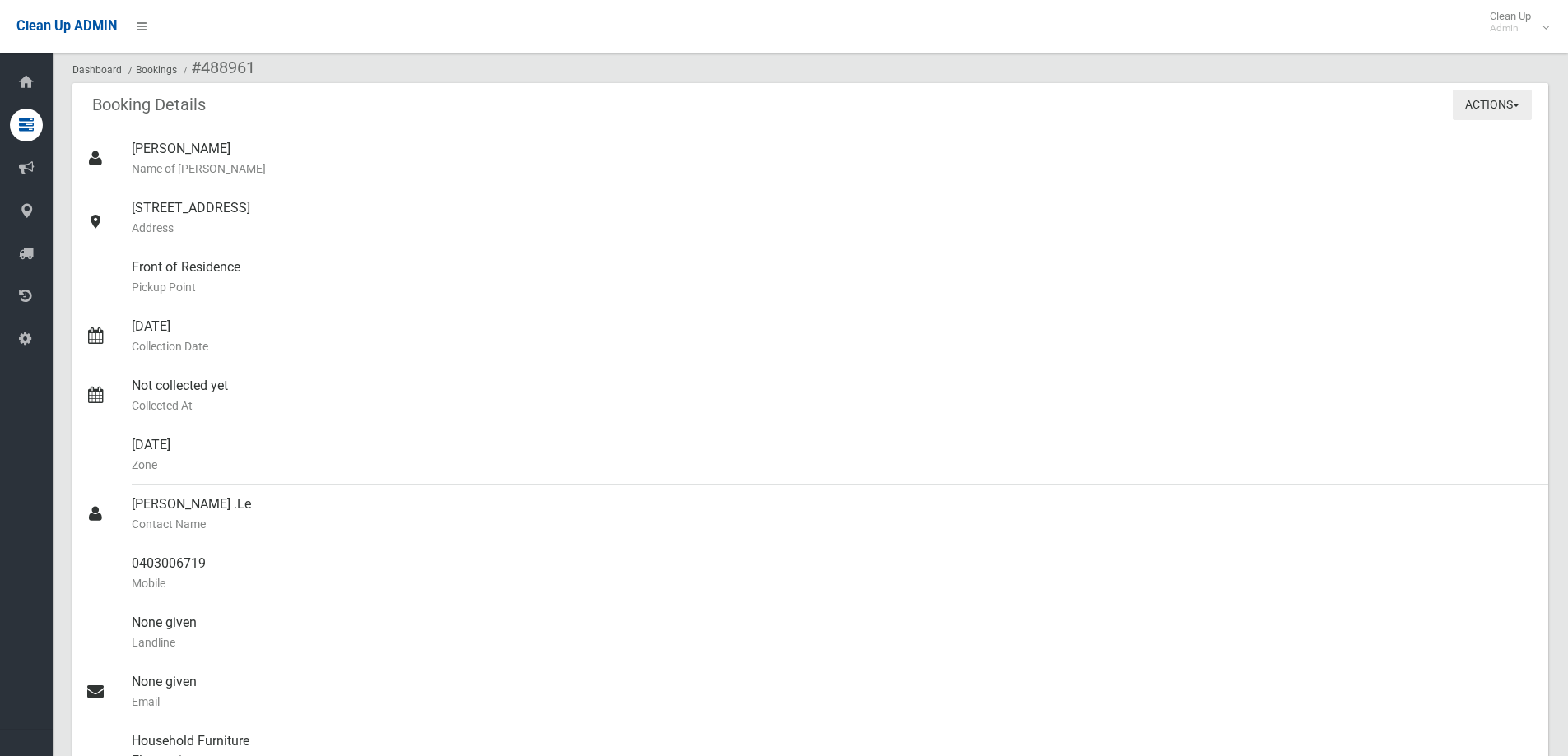
click at [1521, 101] on button "Actions" at bounding box center [1492, 104] width 79 height 30
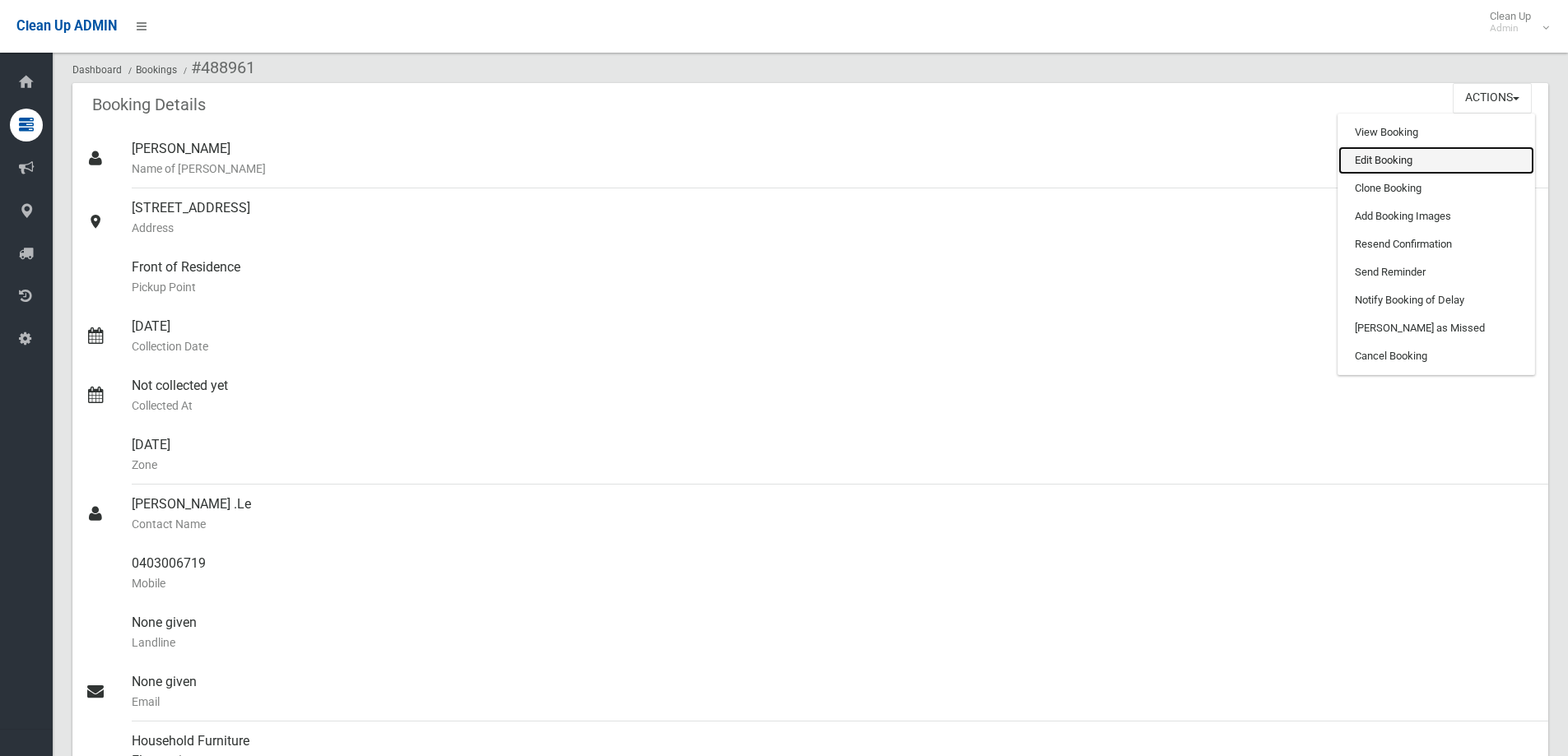
click at [1408, 156] on link "Edit Booking" at bounding box center [1437, 161] width 196 height 28
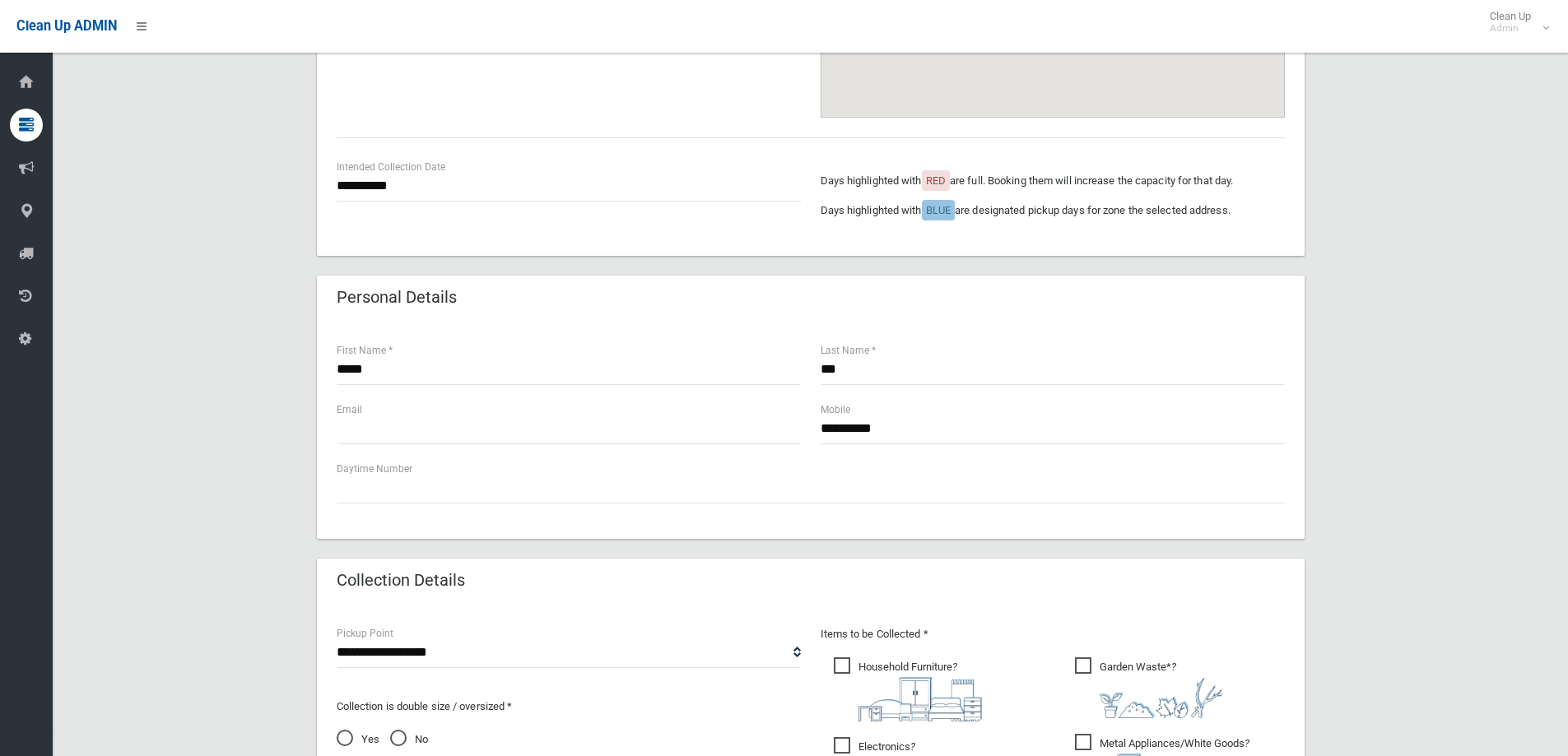
scroll to position [658, 0]
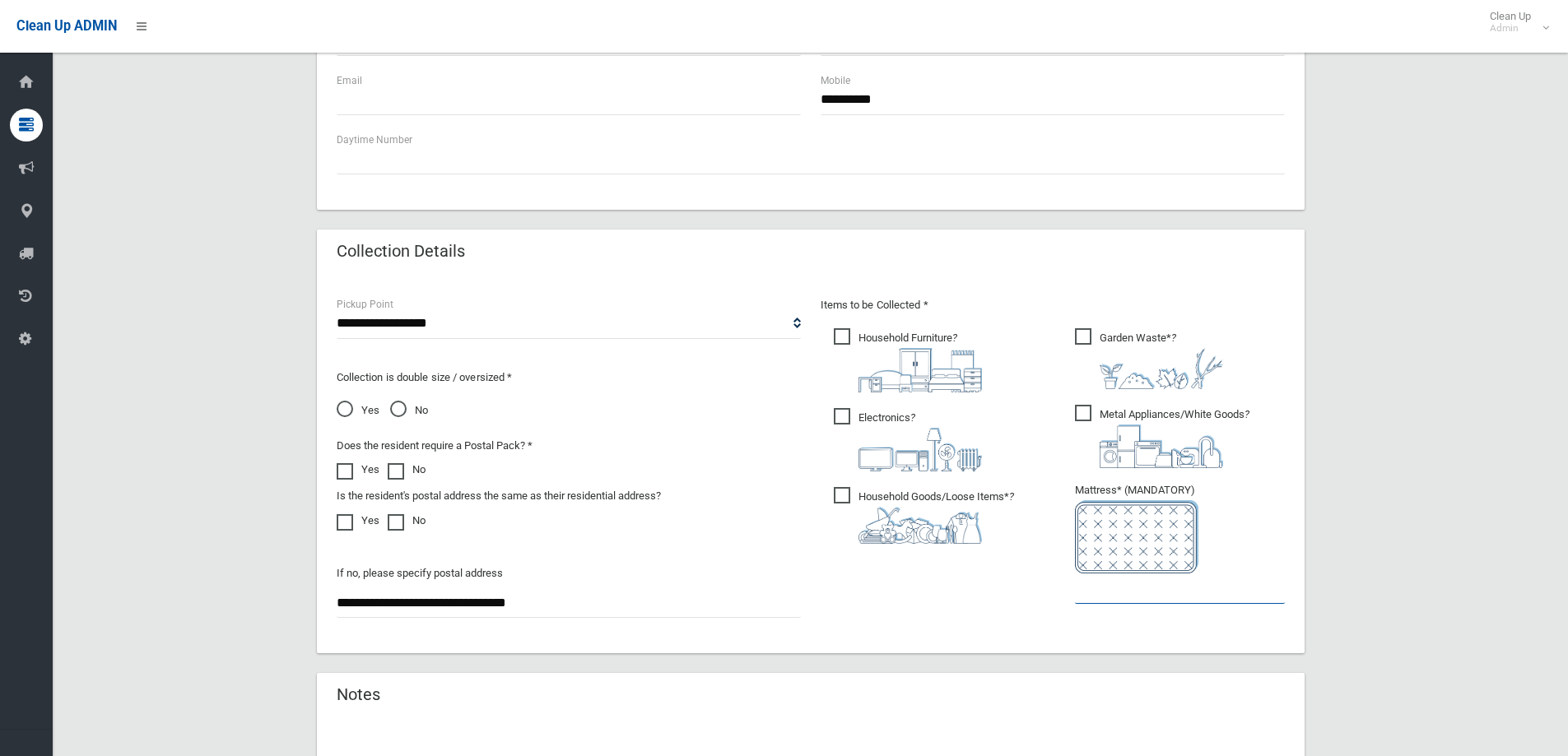
click at [1117, 585] on input "text" at bounding box center [1179, 588] width 210 height 30
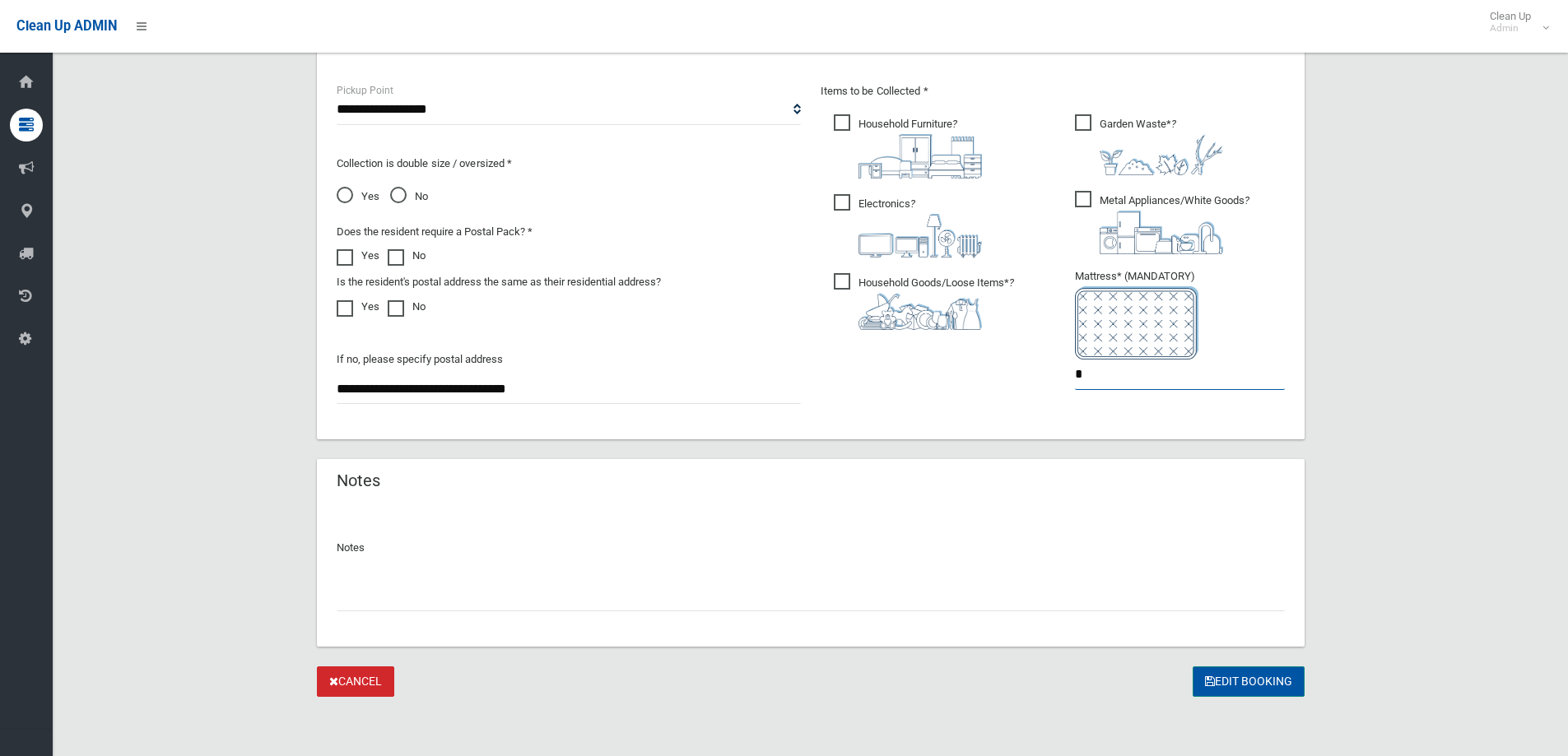
type input "*"
click at [1242, 673] on button "Edit Booking" at bounding box center [1248, 681] width 112 height 30
